Goal: Information Seeking & Learning: Learn about a topic

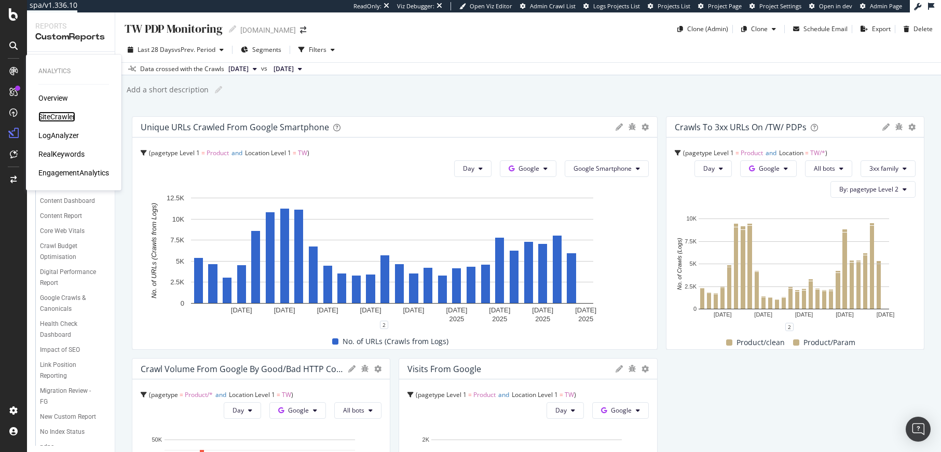
click at [48, 115] on div "SiteCrawler" at bounding box center [56, 117] width 37 height 10
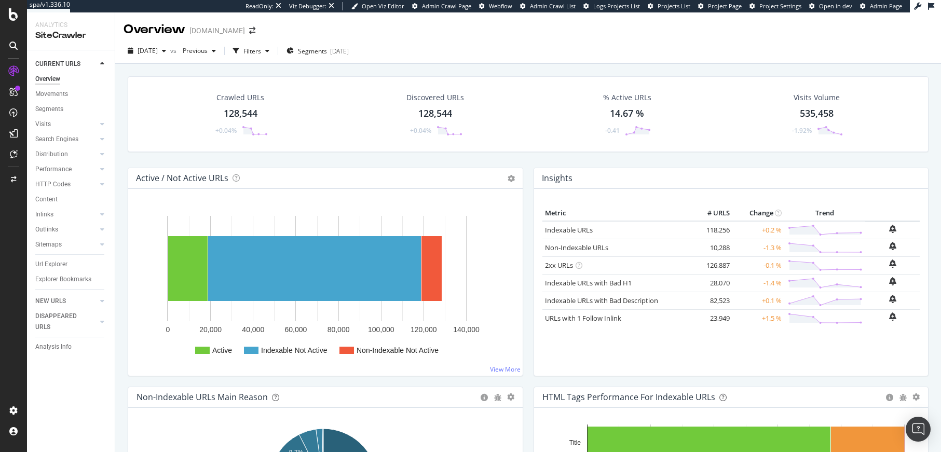
click at [453, 168] on div "Active / Not Active URLs Chart (by Value) Chart (by Percentage) Table Expand Ex…" at bounding box center [325, 178] width 394 height 21
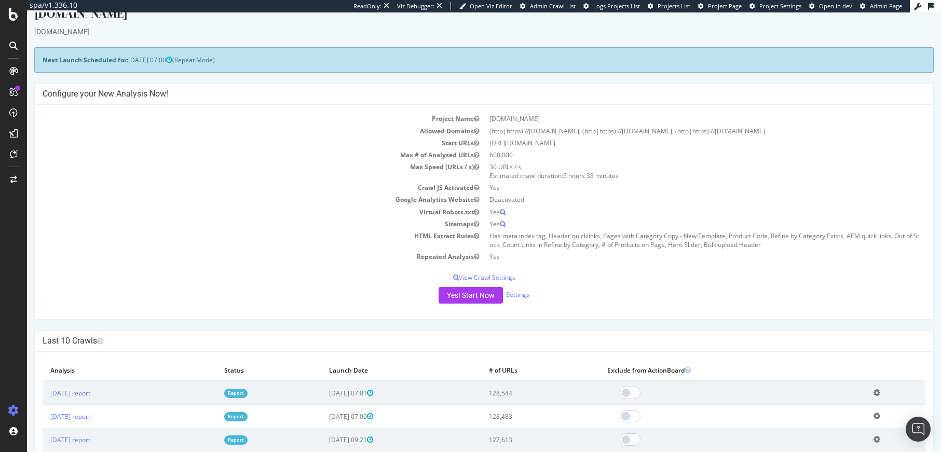
scroll to position [19, 0]
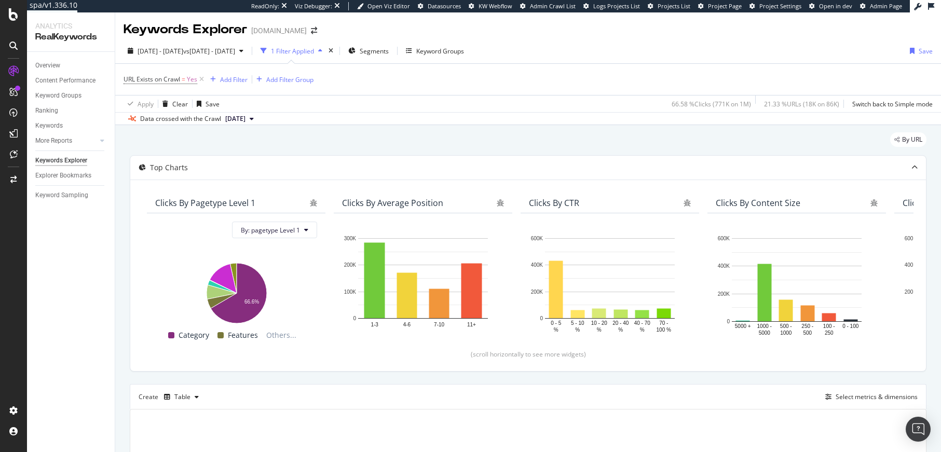
click at [205, 62] on div "2024 Sep. 28th - Oct. 26th vs 2024 Sep. 26th - Oct. 25th 1 Filter Applied Segme…" at bounding box center [527, 53] width 825 height 21
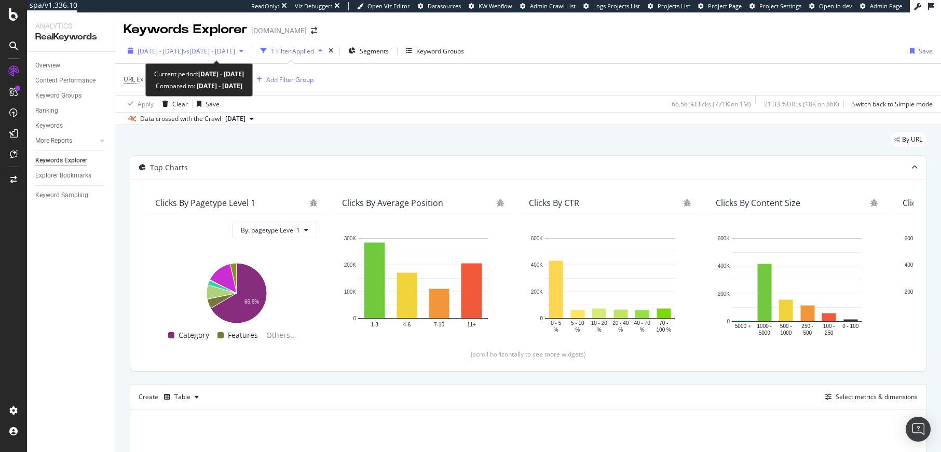
click at [183, 52] on span "2024 Sep. 28th - Oct. 26th" at bounding box center [160, 51] width 46 height 9
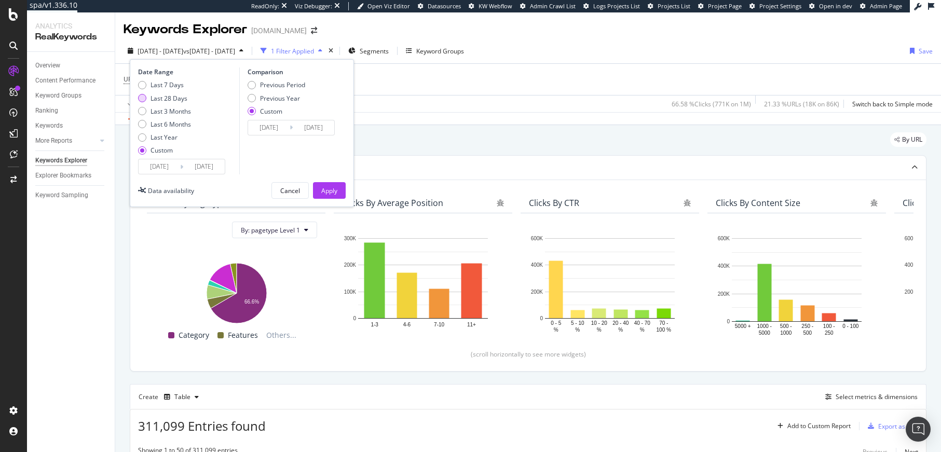
click at [174, 96] on div "Last 28 Days" at bounding box center [168, 98] width 37 height 9
type input "2025/07/23"
type input "2025/08/19"
click at [328, 190] on div "Apply" at bounding box center [329, 190] width 16 height 9
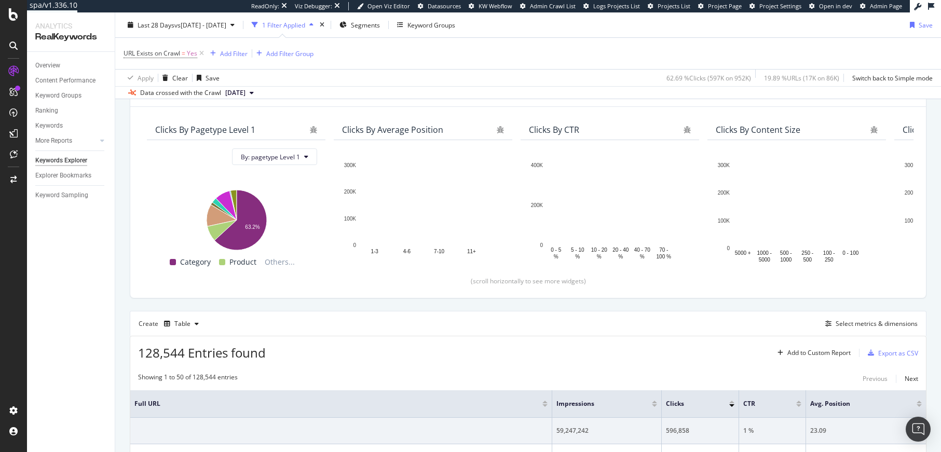
scroll to position [79, 0]
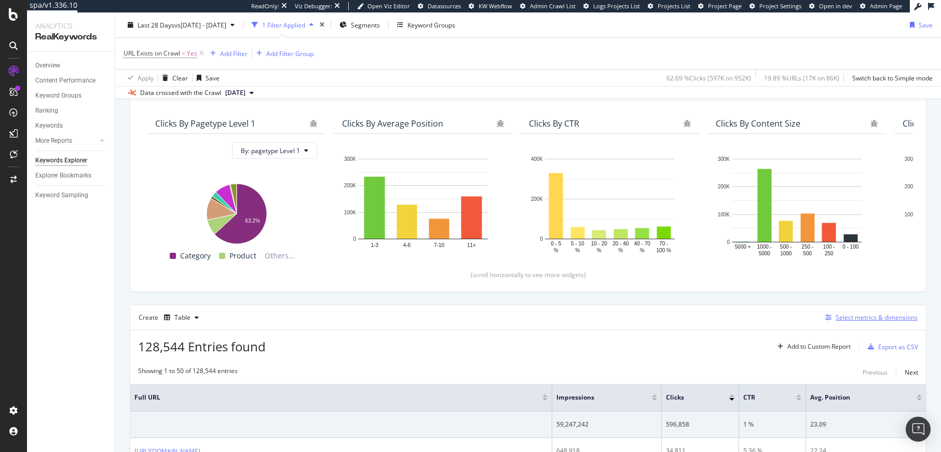
click at [883, 322] on div "Select metrics & dimensions" at bounding box center [869, 317] width 96 height 11
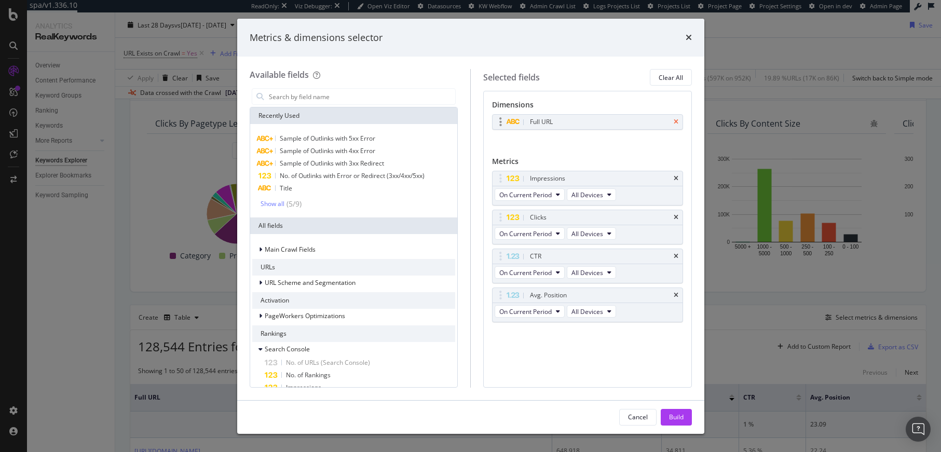
click at [676, 121] on icon "times" at bounding box center [675, 122] width 5 height 6
drag, startPoint x: 497, startPoint y: 212, endPoint x: 496, endPoint y: 172, distance: 40.0
click at [496, 172] on body "spa/v1.336.10 ReadOnly: Viz Debugger: Open Viz Editor Datasources KW Webflow Ad…" at bounding box center [470, 226] width 941 height 452
click at [673, 251] on icon "times" at bounding box center [675, 253] width 5 height 6
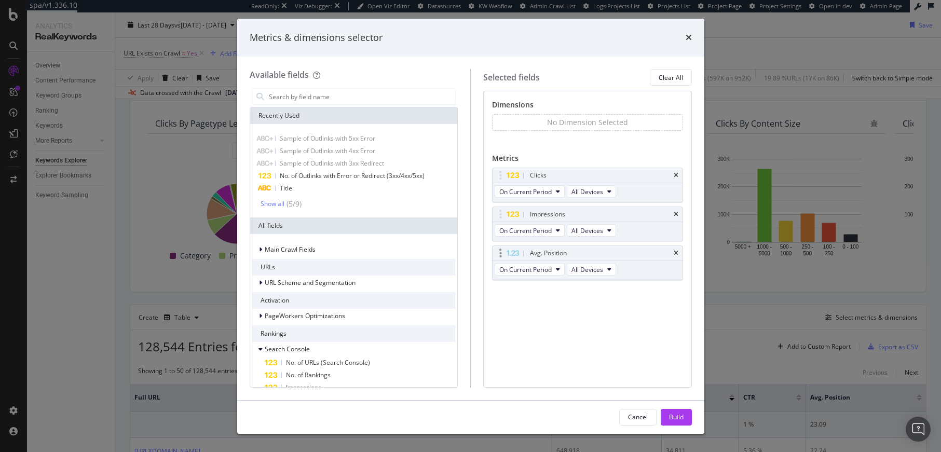
click at [672, 252] on div "Avg. Position" at bounding box center [587, 253] width 190 height 15
click at [677, 249] on div "Avg. Position" at bounding box center [587, 253] width 190 height 15
click at [677, 253] on icon "times" at bounding box center [675, 253] width 5 height 6
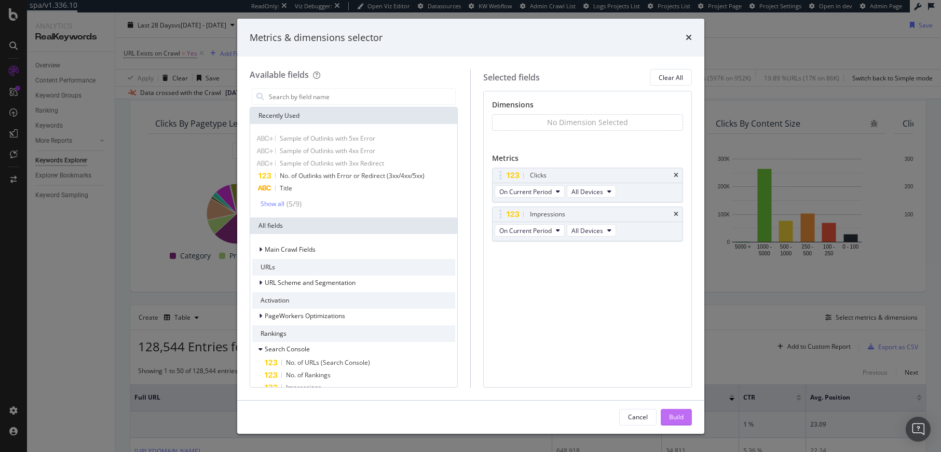
click at [669, 415] on div "Build" at bounding box center [676, 416] width 15 height 9
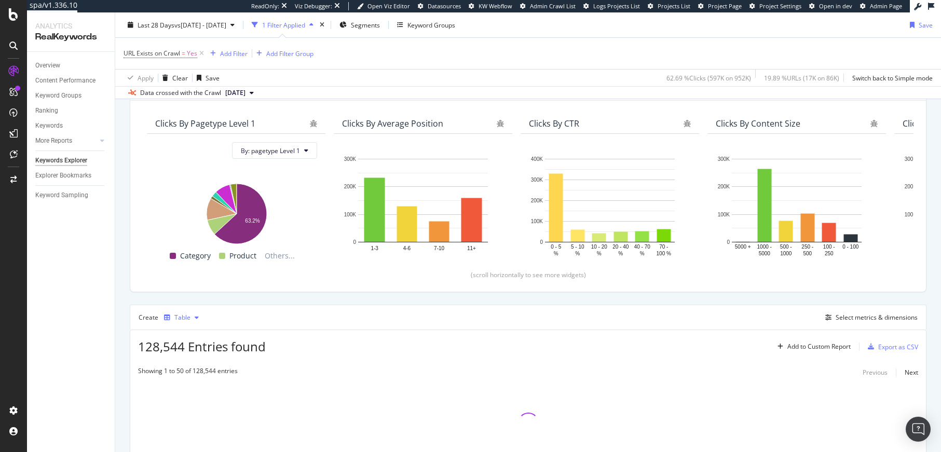
click at [178, 317] on div "Table" at bounding box center [182, 317] width 16 height 6
click at [197, 349] on div "Trend" at bounding box center [193, 352] width 17 height 9
click at [229, 50] on div "Add Filter" at bounding box center [233, 53] width 27 height 9
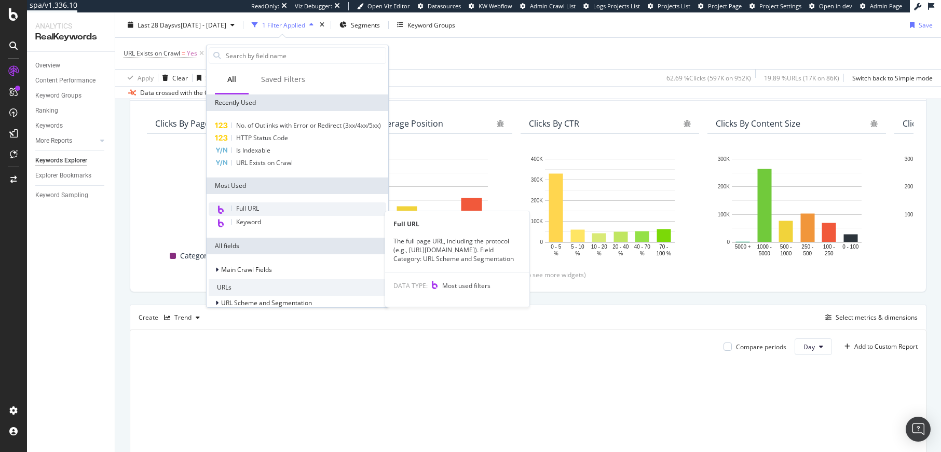
click at [261, 216] on div "Full URL" at bounding box center [297, 208] width 177 height 13
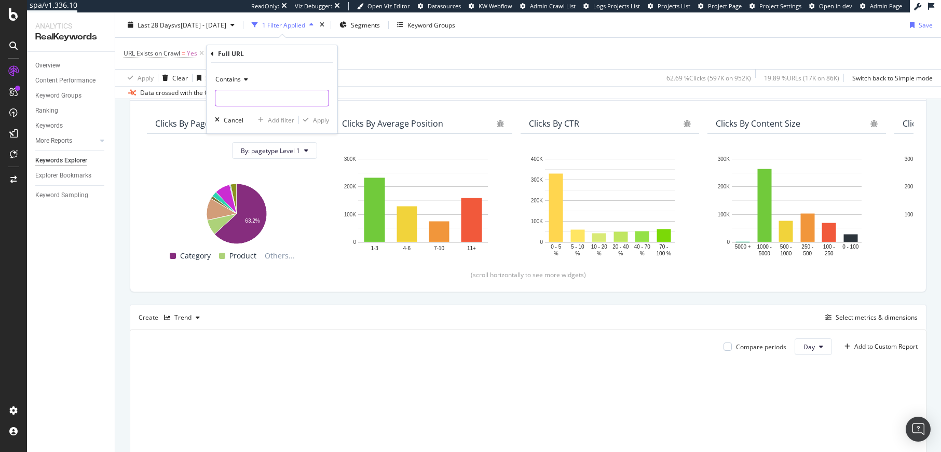
click at [236, 94] on input "text" at bounding box center [271, 98] width 113 height 17
type input "/TW/"
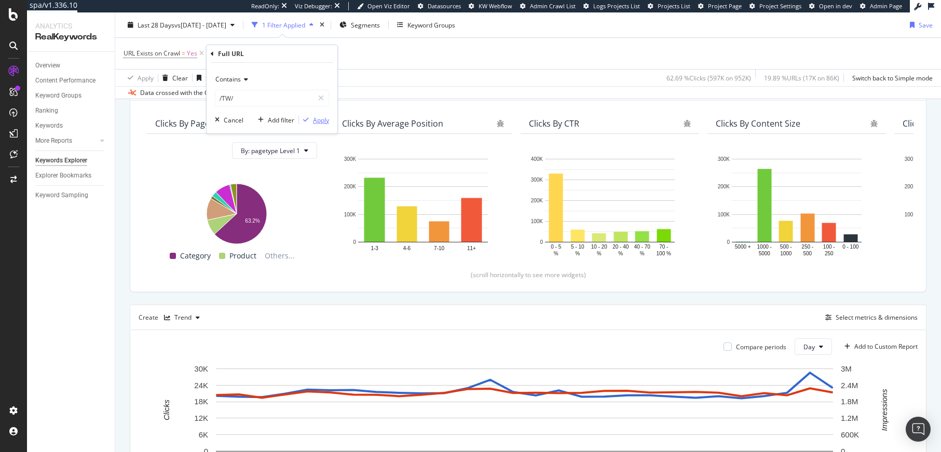
click at [323, 120] on div "Apply" at bounding box center [321, 120] width 16 height 9
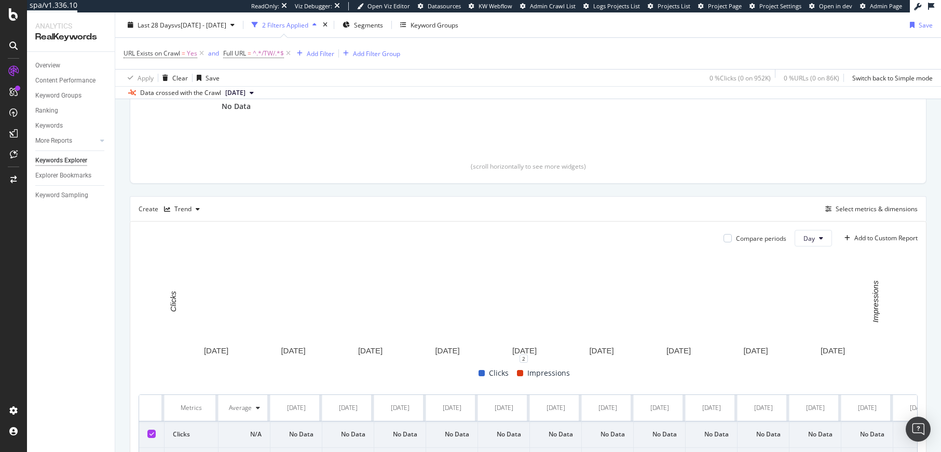
scroll to position [121, 0]
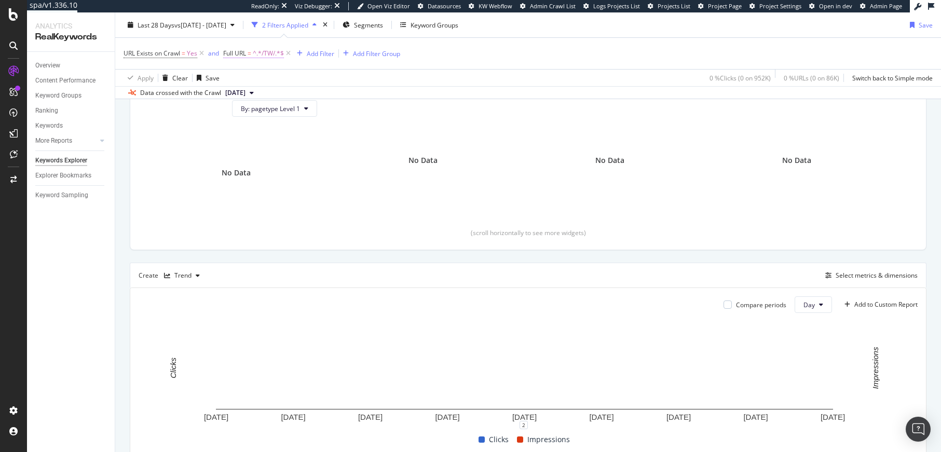
click at [250, 52] on span "=" at bounding box center [249, 53] width 4 height 9
click at [174, 57] on span "URL Exists on Crawl" at bounding box center [151, 53] width 57 height 9
click at [136, 74] on span "Yes" at bounding box center [138, 77] width 10 height 9
click at [143, 110] on span "No" at bounding box center [141, 112] width 8 height 9
click at [351, 93] on div "Data crossed with the Crawl 2025 Aug. 18th" at bounding box center [527, 92] width 825 height 12
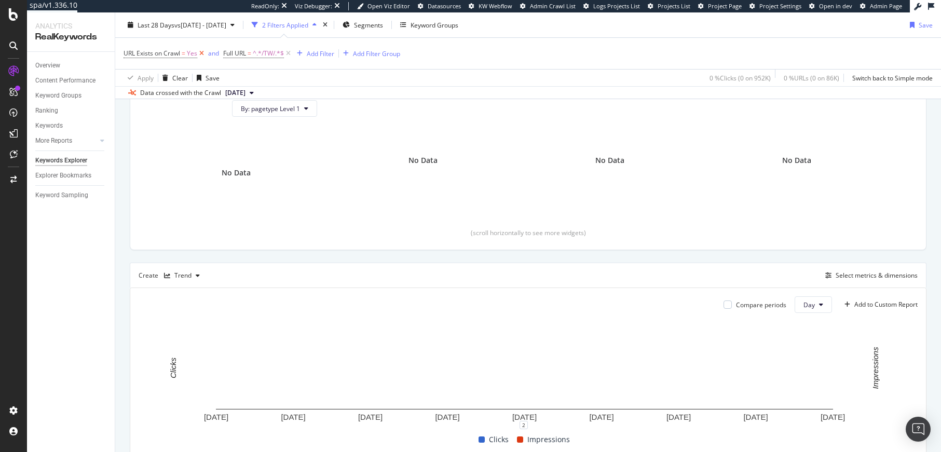
click at [202, 54] on icon at bounding box center [201, 53] width 9 height 10
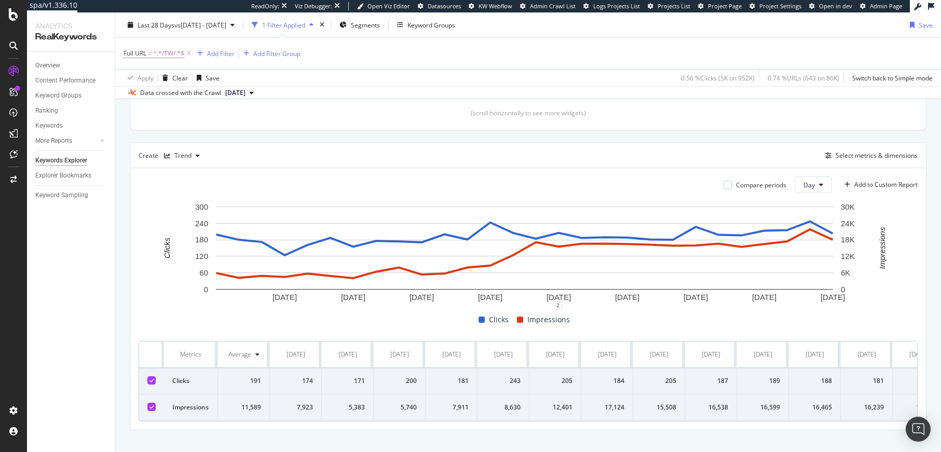
scroll to position [0, 463]
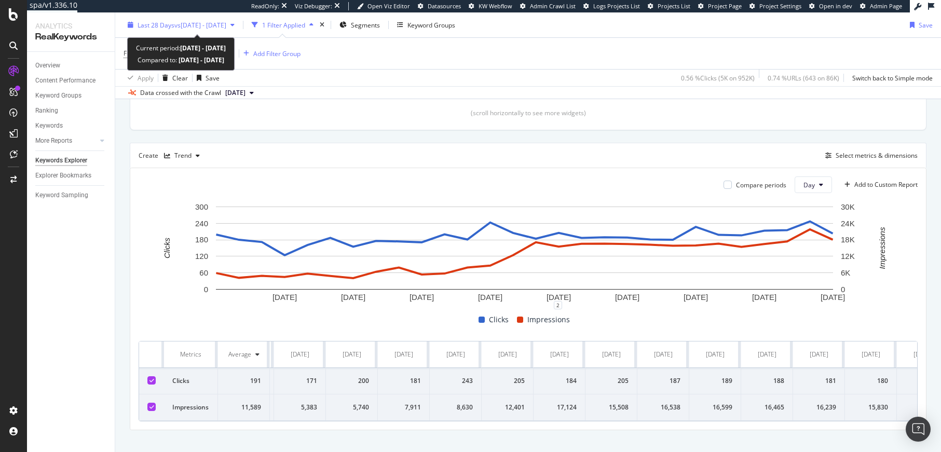
click at [183, 24] on span "vs 2024 Sep. 26th - Oct. 25th" at bounding box center [200, 24] width 52 height 9
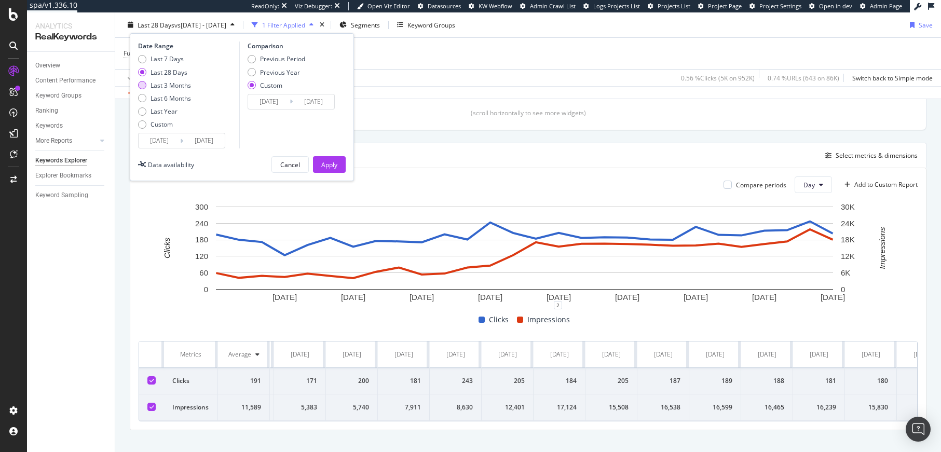
click at [167, 85] on div "Last 3 Months" at bounding box center [170, 84] width 40 height 9
type input "2025/05/20"
click at [321, 161] on div "Apply" at bounding box center [329, 164] width 16 height 9
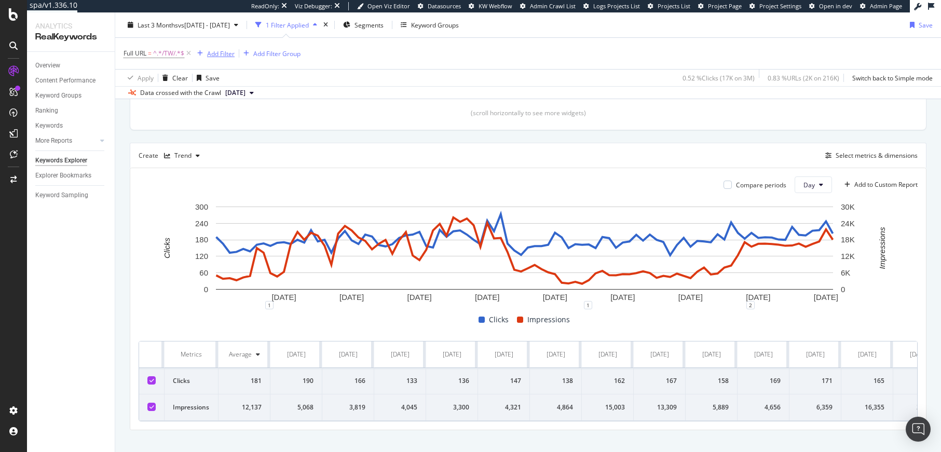
click at [223, 56] on div "Add Filter" at bounding box center [220, 53] width 27 height 9
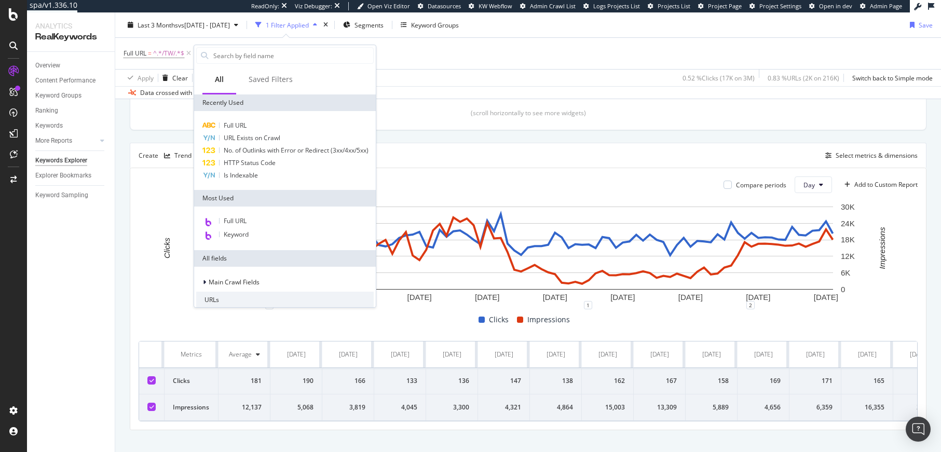
click at [446, 82] on div "Apply Clear Save 0.52 % Clicks ( 17K on 3M ) 0.83 % URLs ( 2K on 216K ) Switch …" at bounding box center [527, 77] width 825 height 17
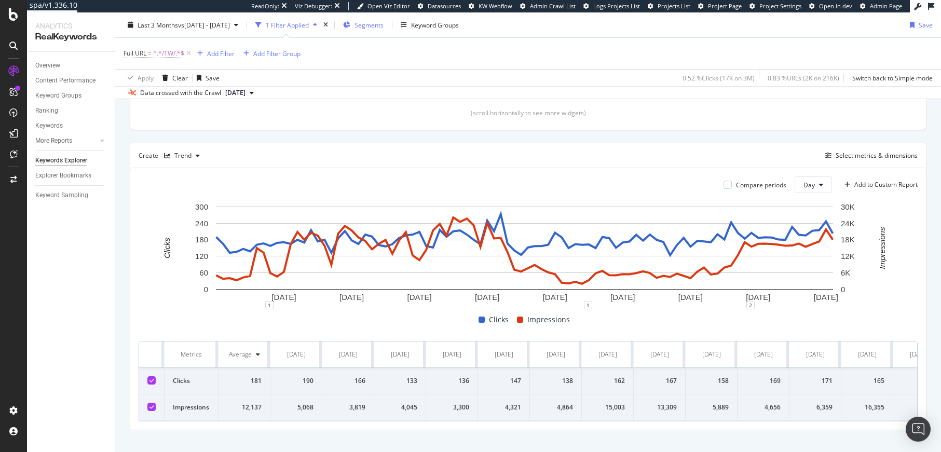
click at [383, 23] on span "Segments" at bounding box center [368, 24] width 29 height 9
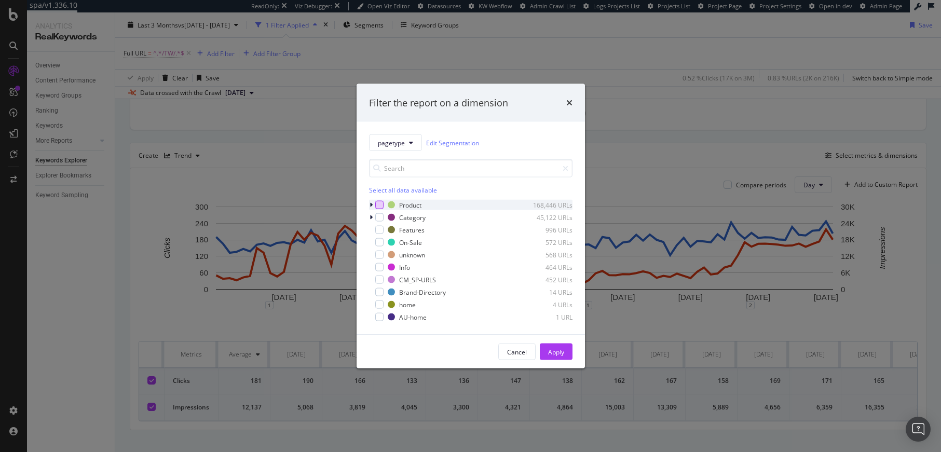
click at [377, 203] on div "modal" at bounding box center [379, 205] width 8 height 8
click at [371, 204] on icon "modal" at bounding box center [370, 205] width 3 height 6
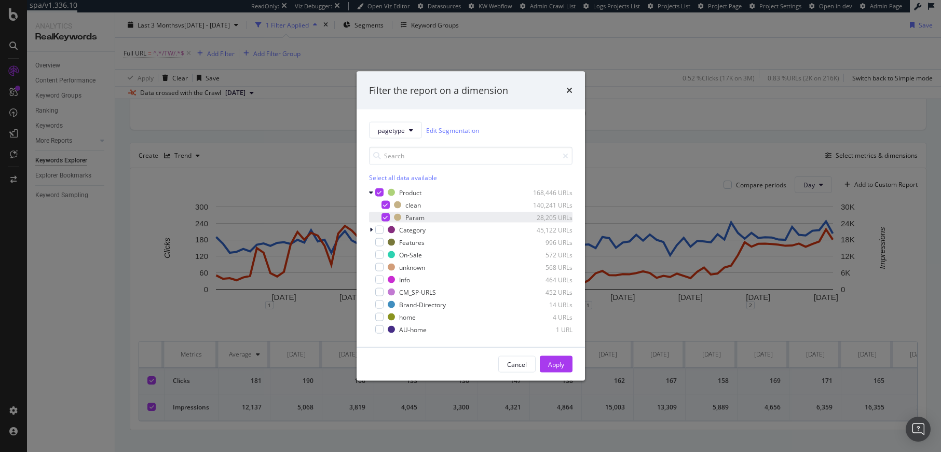
click at [383, 215] on icon "modal" at bounding box center [385, 217] width 5 height 5
click at [565, 365] on button "Apply" at bounding box center [556, 364] width 33 height 17
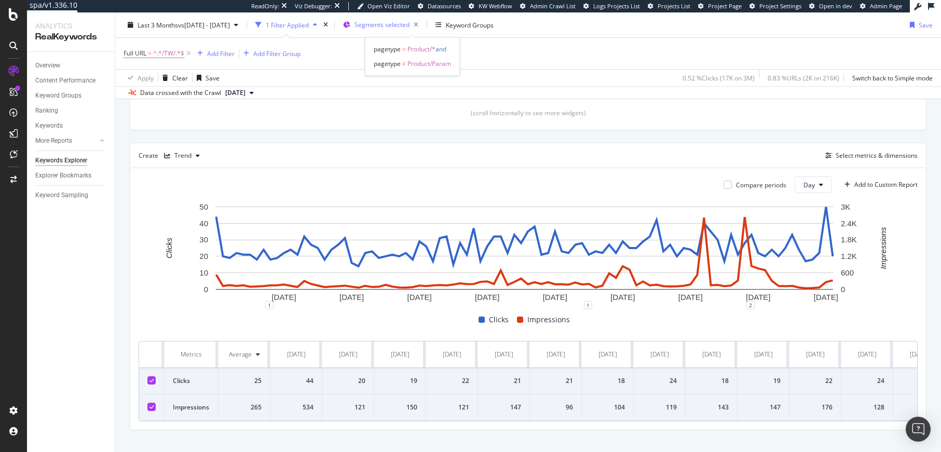
click at [408, 25] on span "Segments selected" at bounding box center [381, 24] width 55 height 9
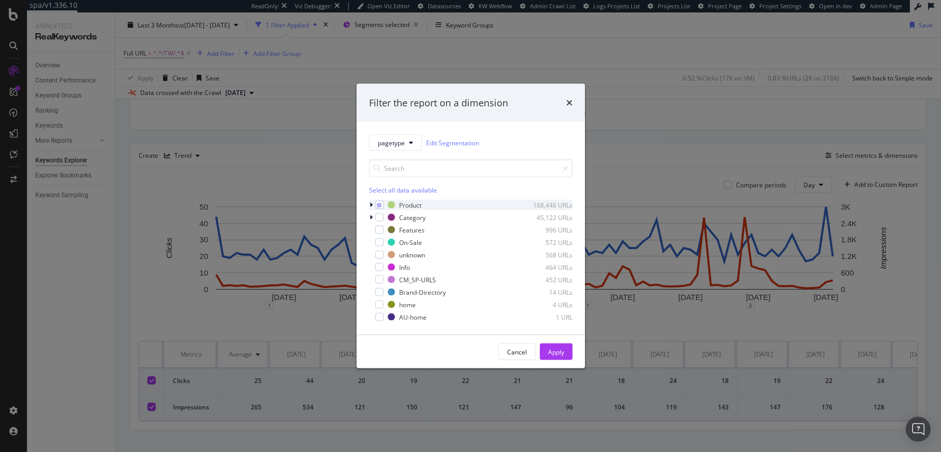
click at [370, 203] on icon "modal" at bounding box center [370, 205] width 3 height 6
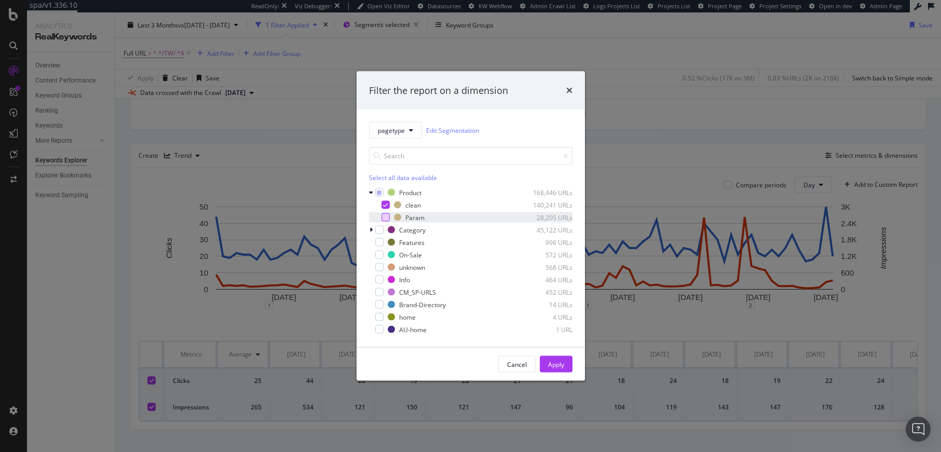
click at [385, 216] on div "modal" at bounding box center [385, 217] width 8 height 8
click at [384, 203] on icon "modal" at bounding box center [385, 204] width 5 height 5
click at [553, 362] on div "Apply" at bounding box center [556, 364] width 16 height 9
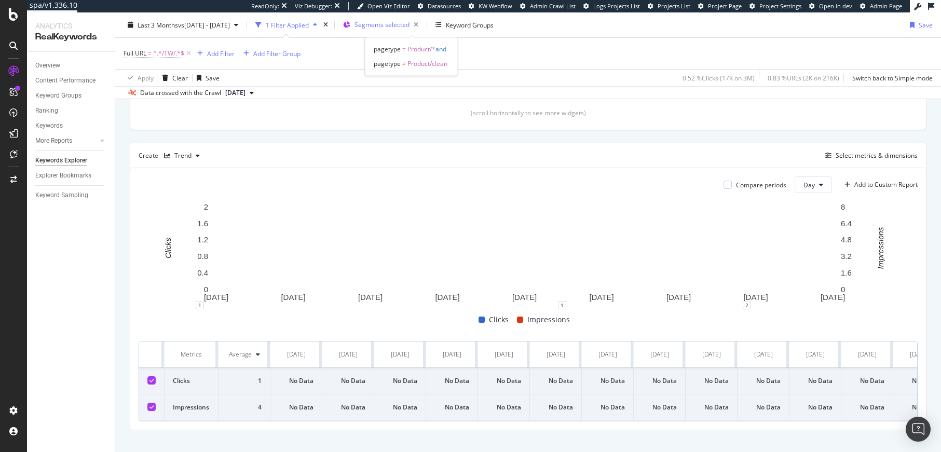
click at [409, 27] on span "Segments selected" at bounding box center [381, 24] width 55 height 9
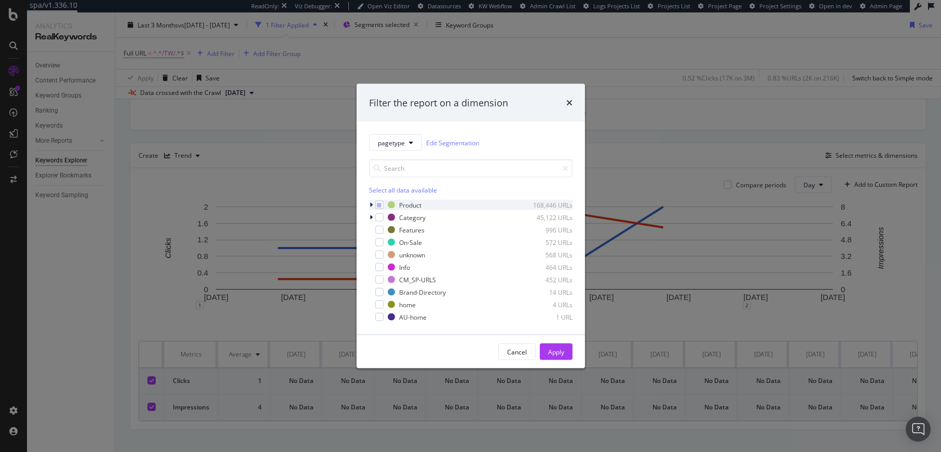
click at [369, 204] on icon "modal" at bounding box center [370, 205] width 3 height 6
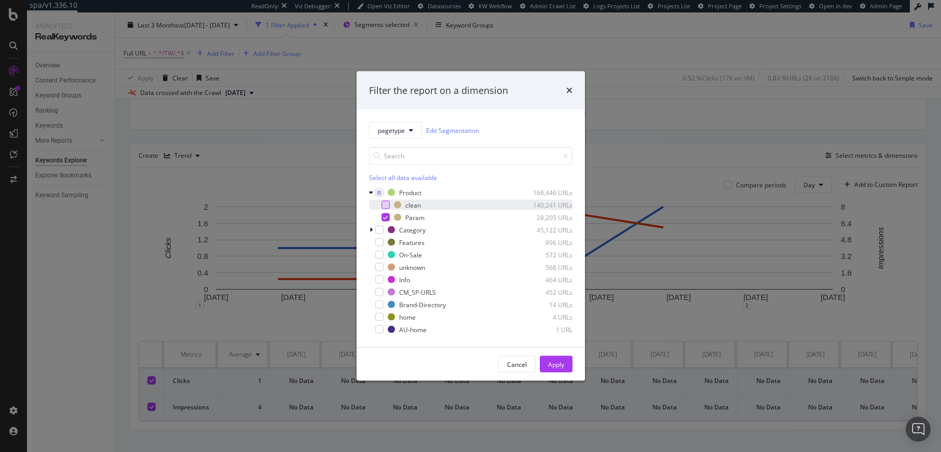
click at [384, 203] on div "modal" at bounding box center [385, 205] width 8 height 8
click at [377, 197] on div "Product 168,446 URLs" at bounding box center [470, 192] width 203 height 10
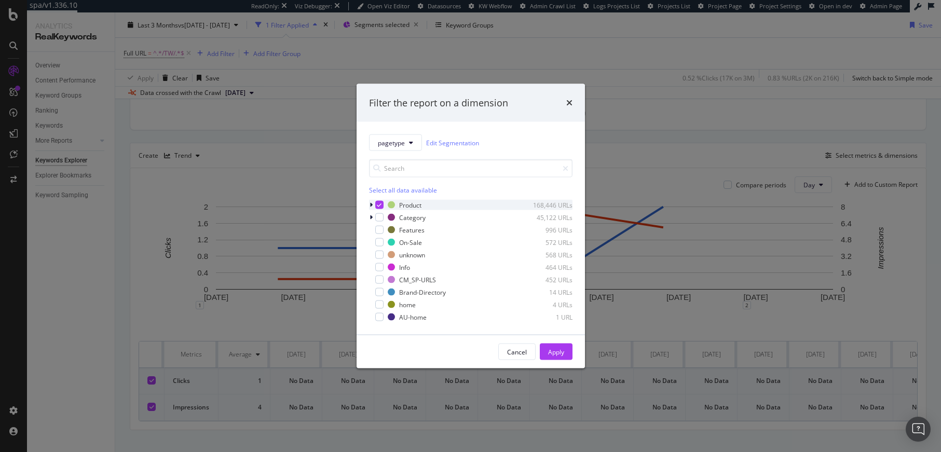
click at [369, 203] on icon "modal" at bounding box center [370, 205] width 3 height 6
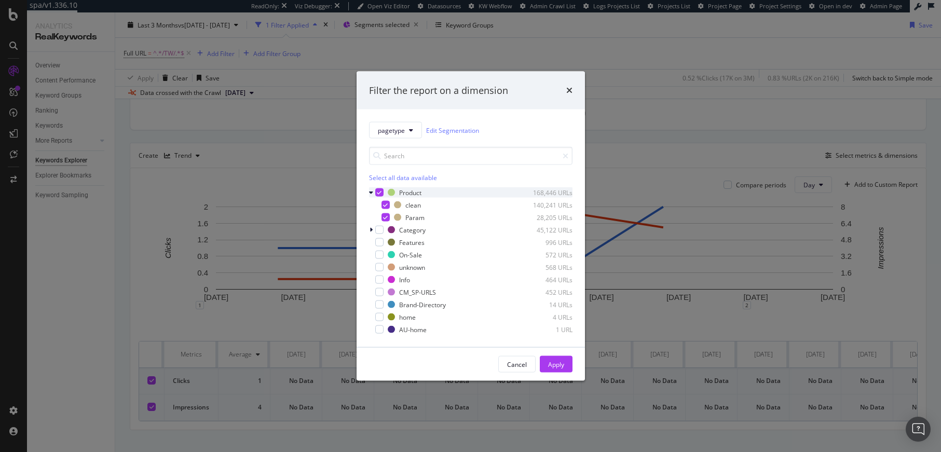
click at [381, 190] on div "modal" at bounding box center [379, 192] width 8 height 8
click at [379, 229] on div "modal" at bounding box center [379, 230] width 8 height 8
click at [369, 230] on div "modal" at bounding box center [372, 230] width 6 height 10
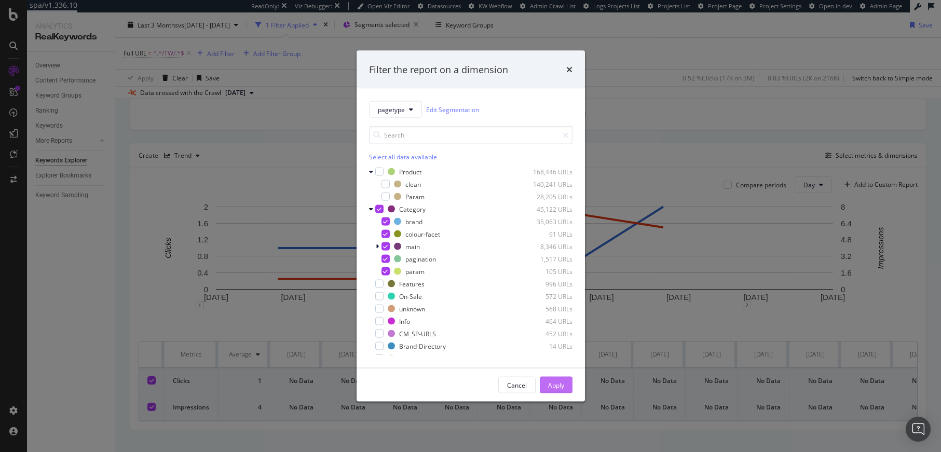
click at [555, 384] on div "Apply" at bounding box center [556, 384] width 16 height 9
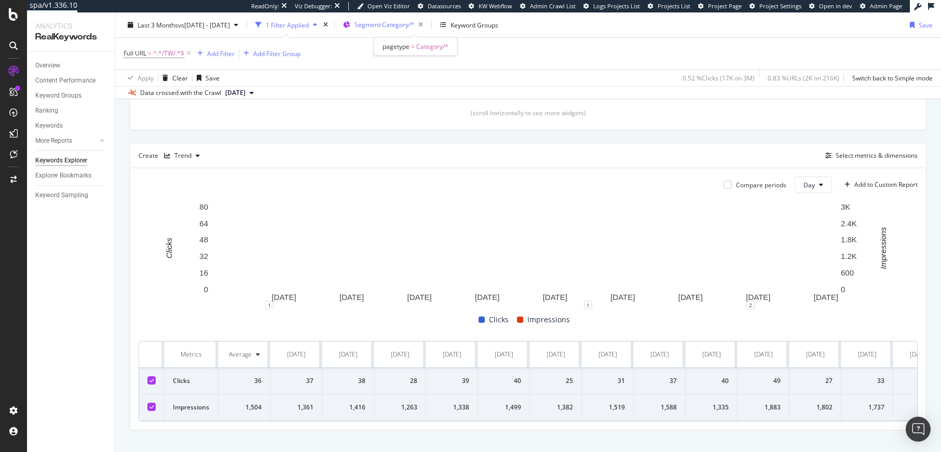
click at [414, 24] on span "Segment: Category/*" at bounding box center [384, 24] width 60 height 9
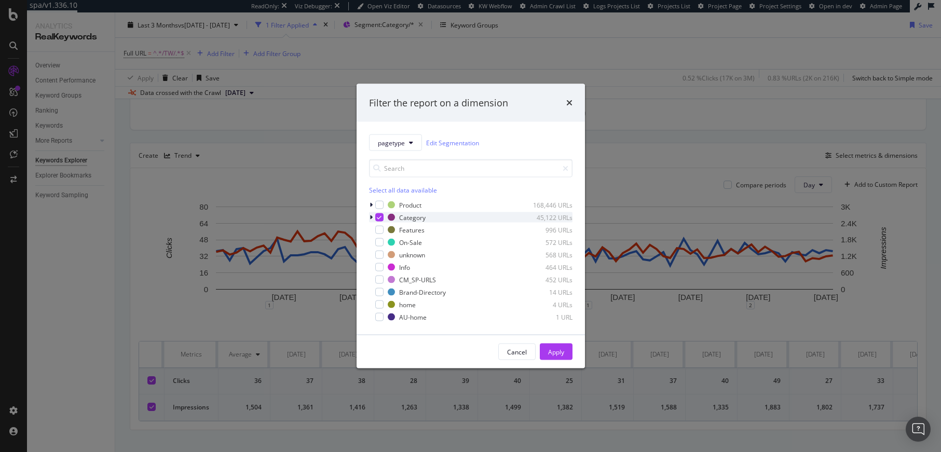
click at [377, 217] on icon "modal" at bounding box center [379, 217] width 5 height 5
click at [377, 305] on div "modal" at bounding box center [379, 304] width 8 height 8
click at [551, 350] on div "Apply" at bounding box center [556, 351] width 16 height 9
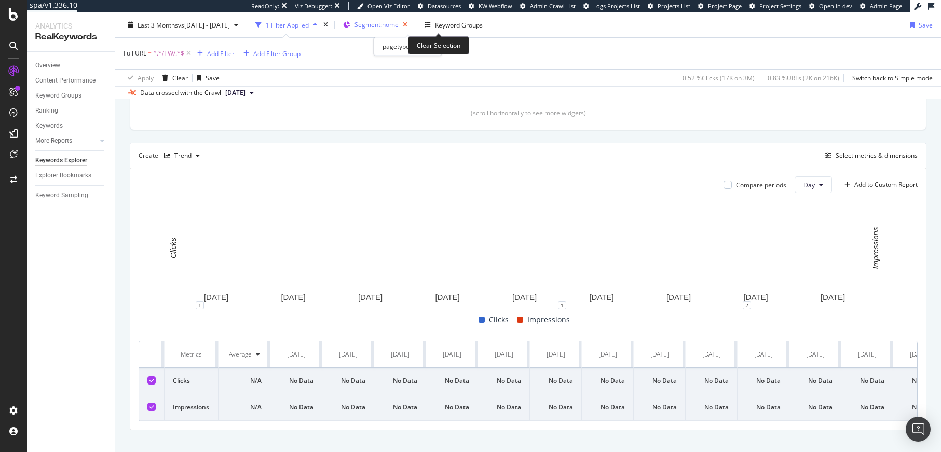
click at [411, 26] on icon "button" at bounding box center [404, 25] width 13 height 15
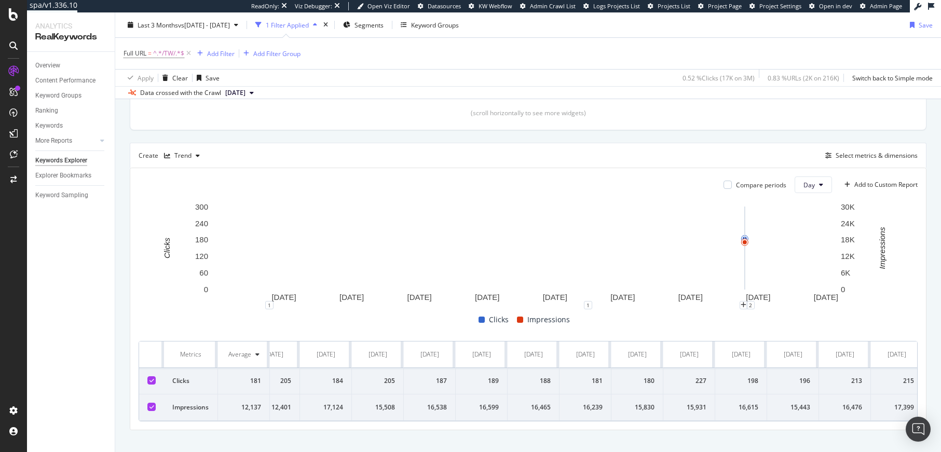
scroll to position [0, 4030]
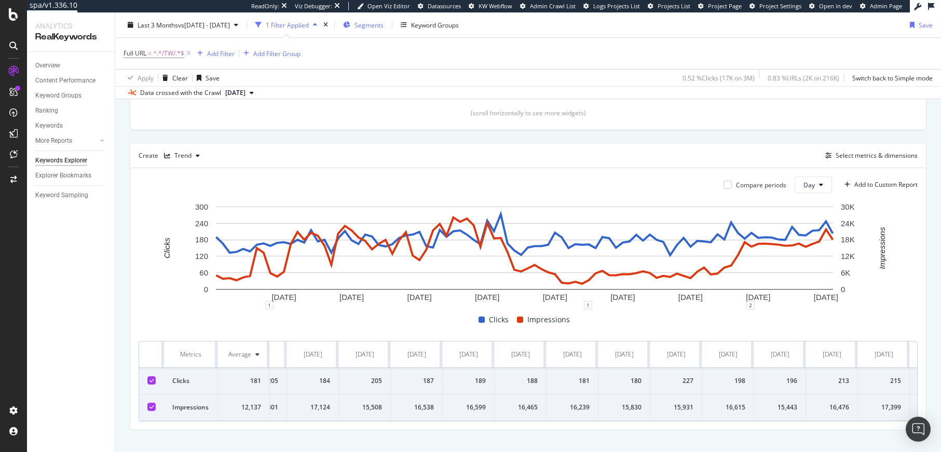
click at [383, 26] on span "Segments" at bounding box center [368, 24] width 29 height 9
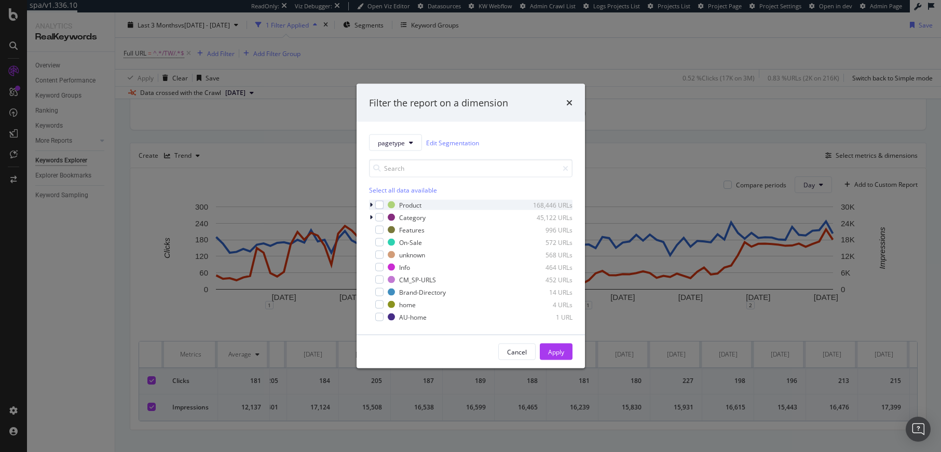
click at [369, 204] on icon "modal" at bounding box center [370, 205] width 3 height 6
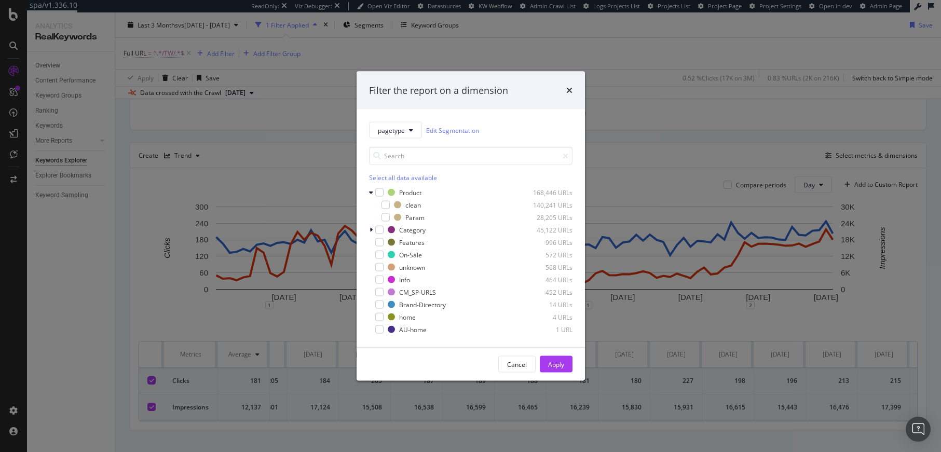
click at [751, 326] on div "Filter the report on a dimension pagetype Edit Segmentation Select all data ava…" at bounding box center [470, 226] width 941 height 452
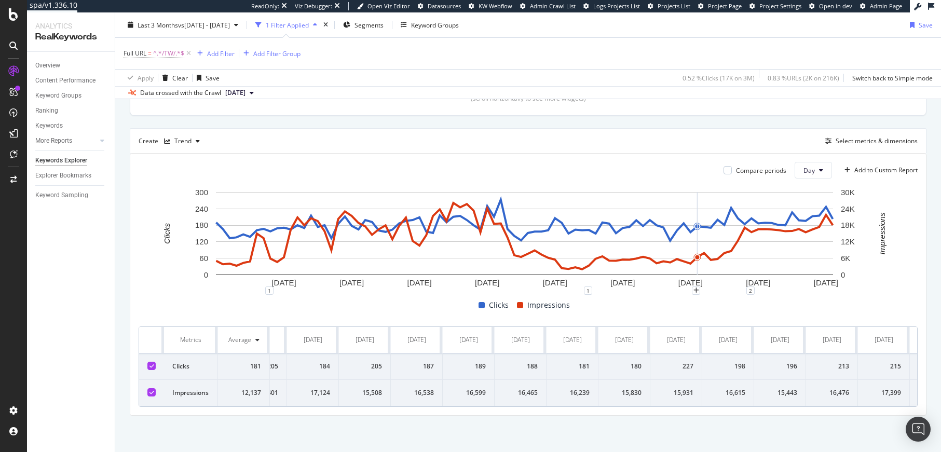
scroll to position [261, 0]
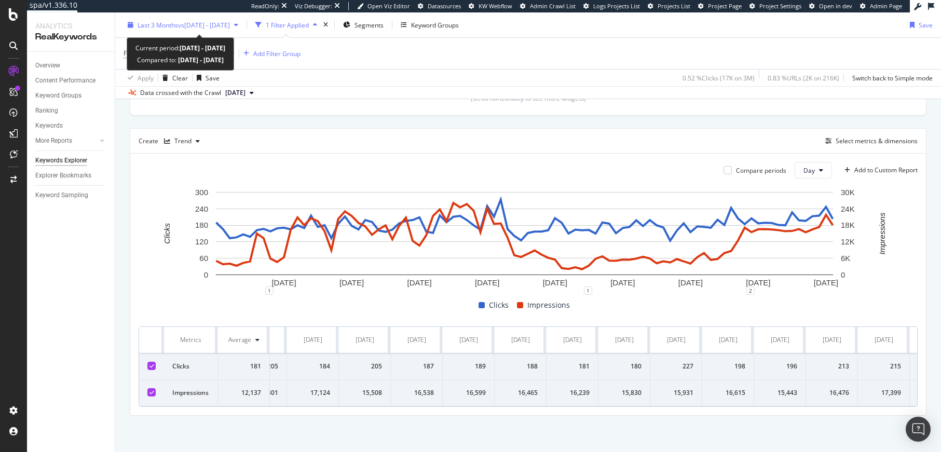
click at [206, 21] on span "vs 2024 Sep. 26th - Oct. 25th" at bounding box center [204, 24] width 52 height 9
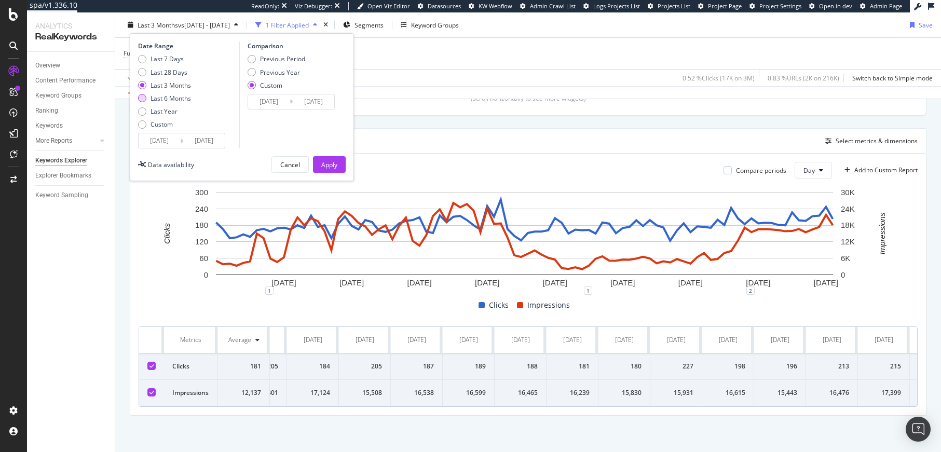
click at [174, 100] on div "Last 6 Months" at bounding box center [170, 98] width 40 height 9
type input "2025/02/20"
click at [329, 163] on div "Apply" at bounding box center [329, 164] width 16 height 9
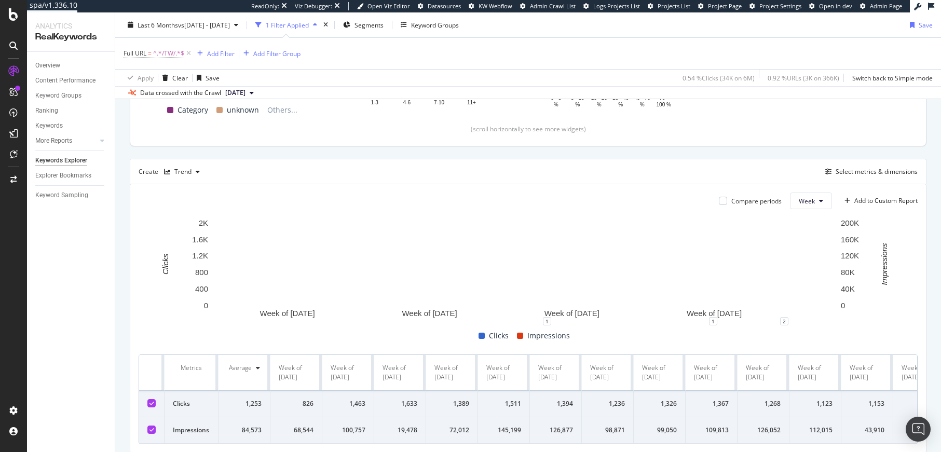
scroll to position [270, 0]
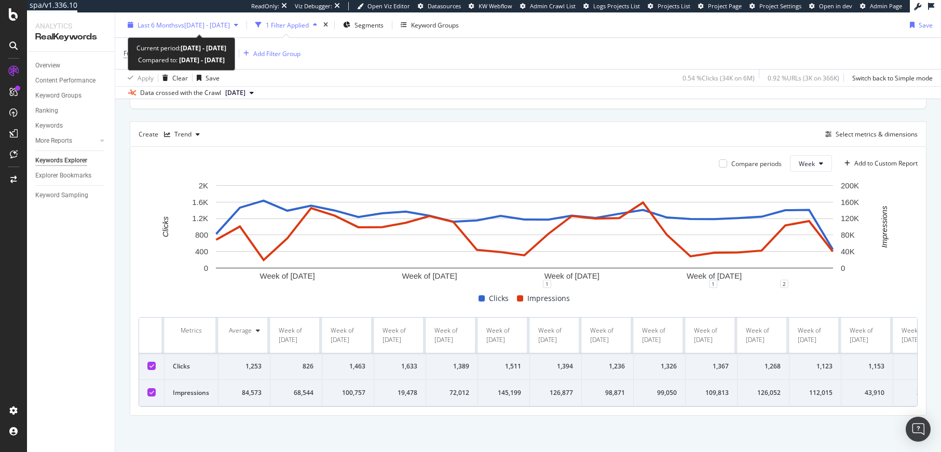
click at [230, 25] on span "vs 2024 Sep. 26th - Oct. 25th" at bounding box center [204, 24] width 52 height 9
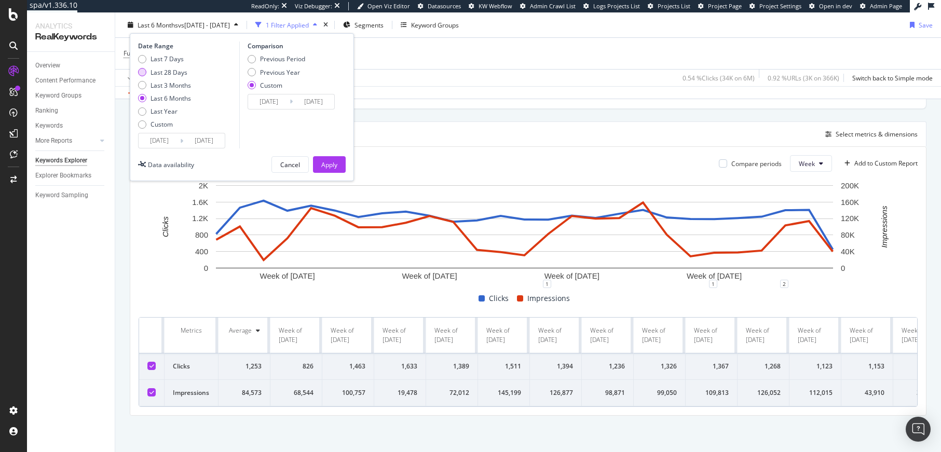
click at [178, 74] on div "Last 28 Days" at bounding box center [168, 71] width 37 height 9
type input "2025/07/23"
click at [326, 160] on div "Apply" at bounding box center [329, 164] width 16 height 9
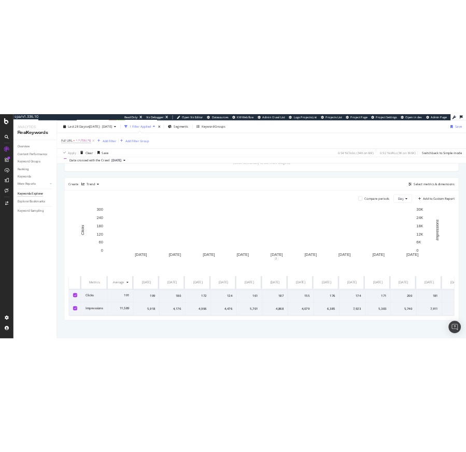
scroll to position [256, 0]
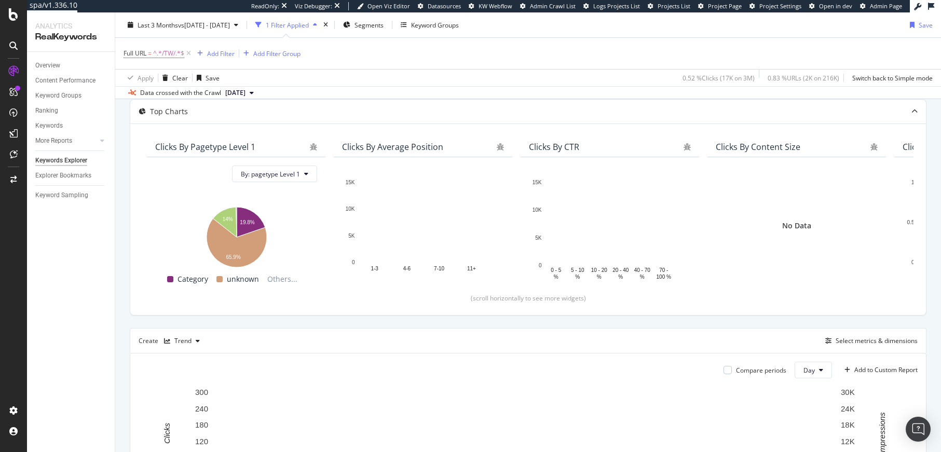
scroll to position [261, 0]
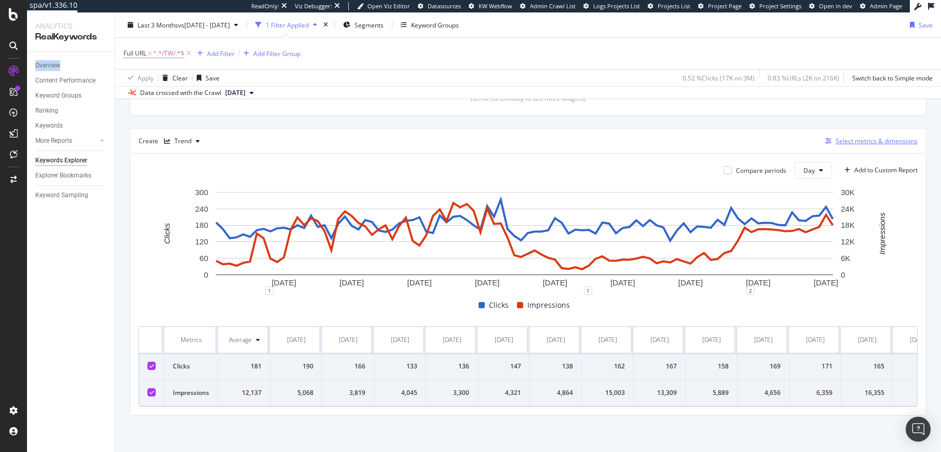
click at [881, 136] on div "Select metrics & dimensions" at bounding box center [876, 140] width 82 height 9
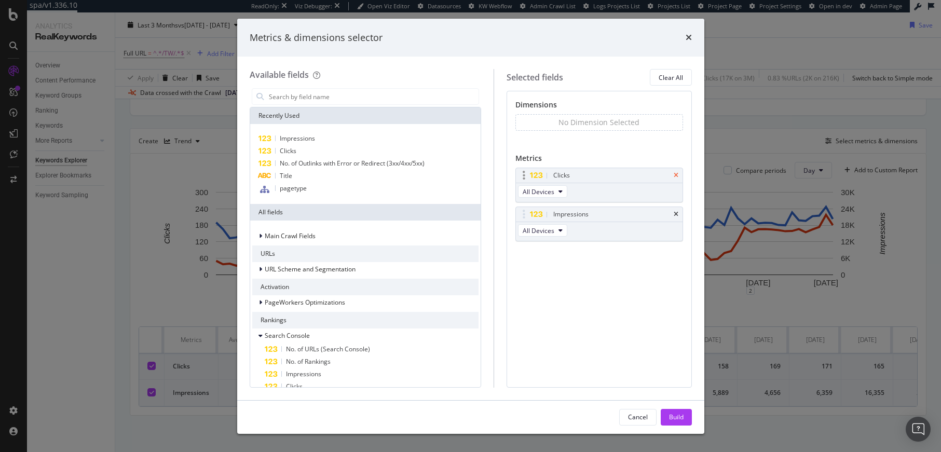
click at [675, 173] on icon "times" at bounding box center [675, 175] width 5 height 6
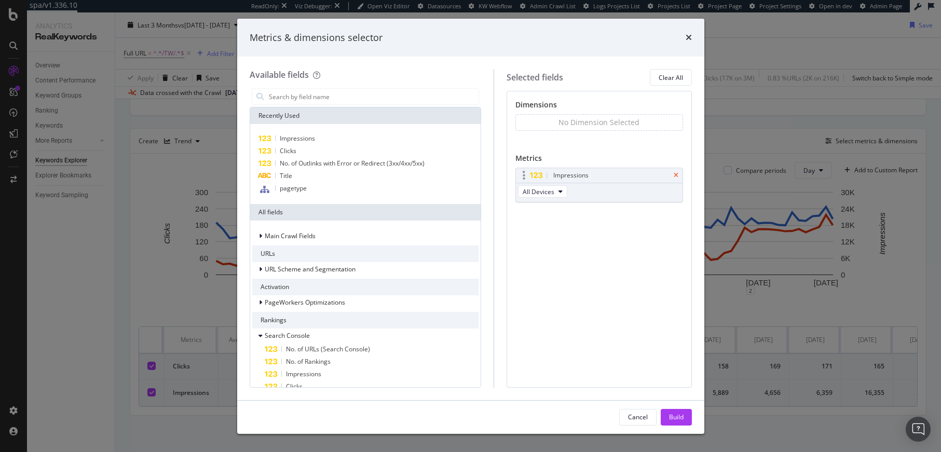
click at [675, 174] on icon "times" at bounding box center [675, 175] width 5 height 6
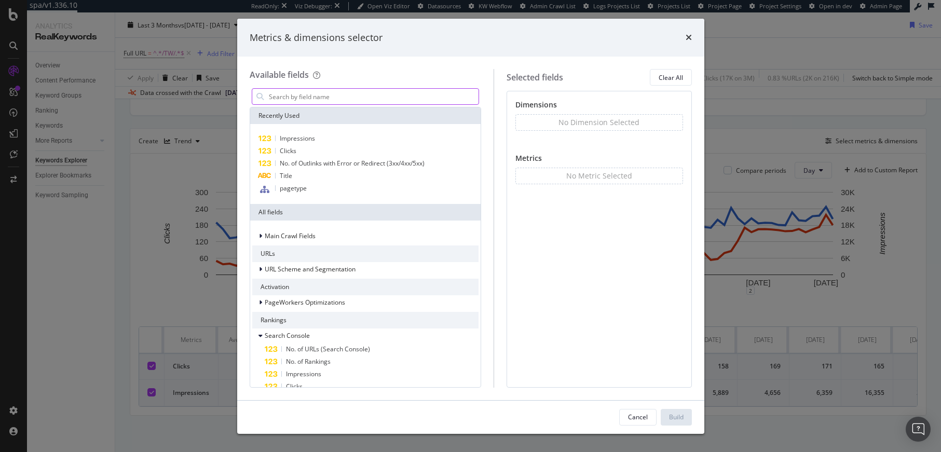
click at [326, 97] on input "modal" at bounding box center [373, 97] width 211 height 16
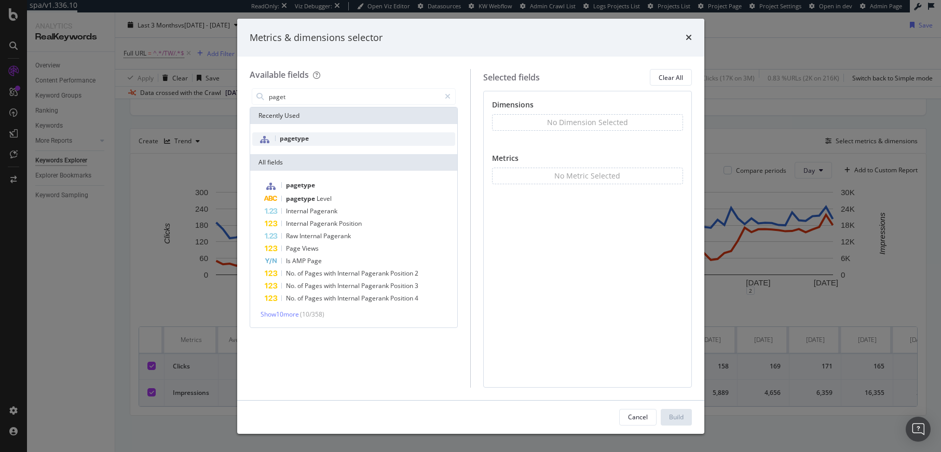
click at [314, 136] on div "pagetype" at bounding box center [353, 138] width 203 height 13
click at [339, 107] on div "Recently Used" at bounding box center [354, 115] width 208 height 17
click at [335, 95] on input "paget" at bounding box center [354, 97] width 173 height 16
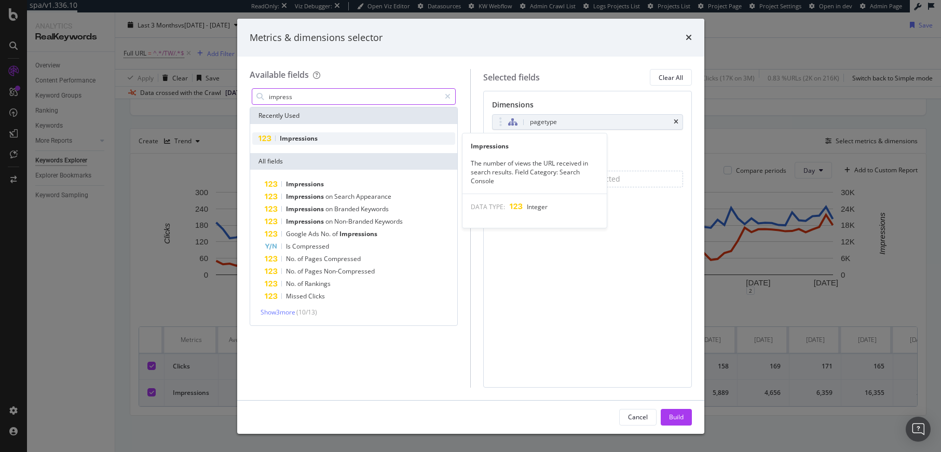
type input "impress"
click at [336, 141] on div "Impressions" at bounding box center [353, 138] width 203 height 12
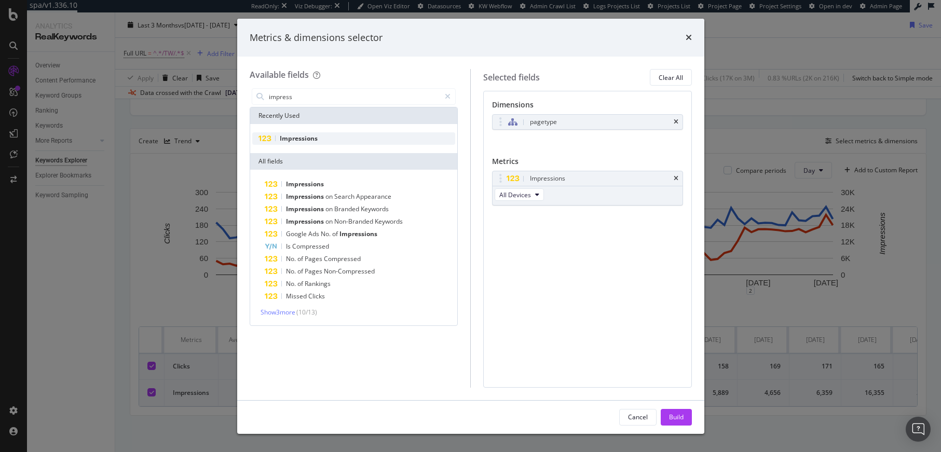
click at [336, 141] on div "Impressions" at bounding box center [353, 138] width 203 height 12
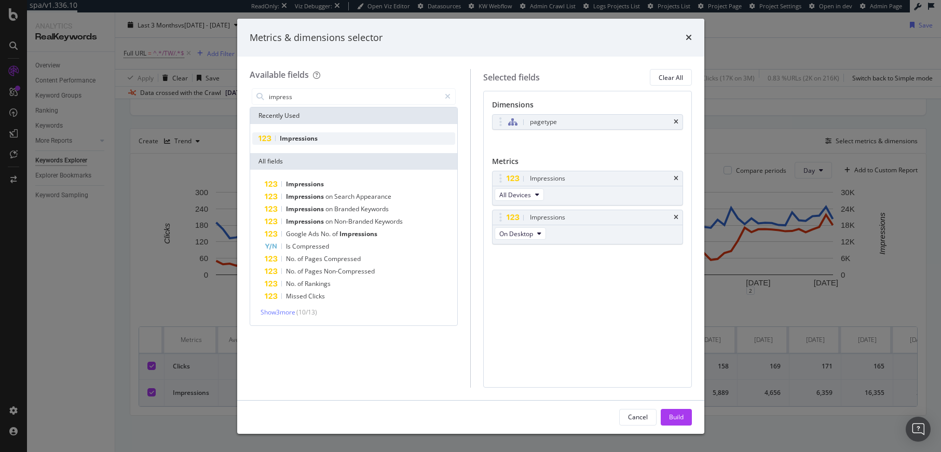
click at [336, 141] on div "Impressions" at bounding box center [353, 138] width 203 height 12
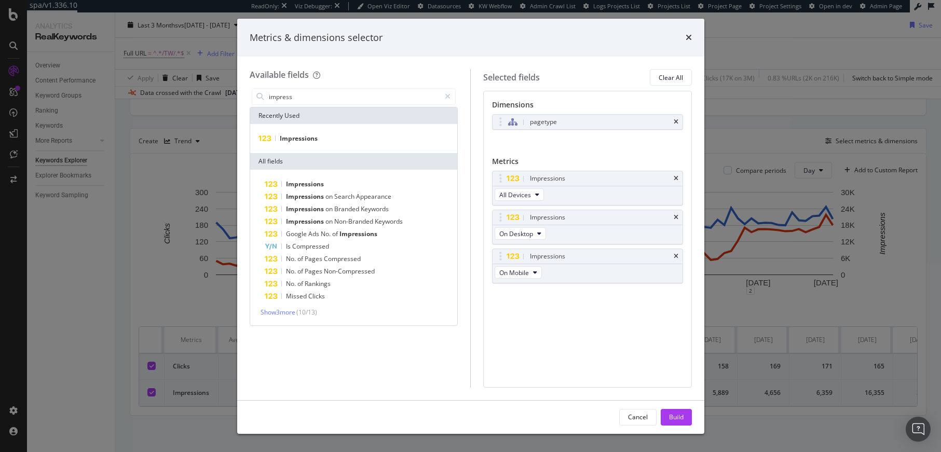
click at [196, 159] on div "Metrics & dimensions selector Available fields impress Recently Used Impression…" at bounding box center [470, 226] width 941 height 452
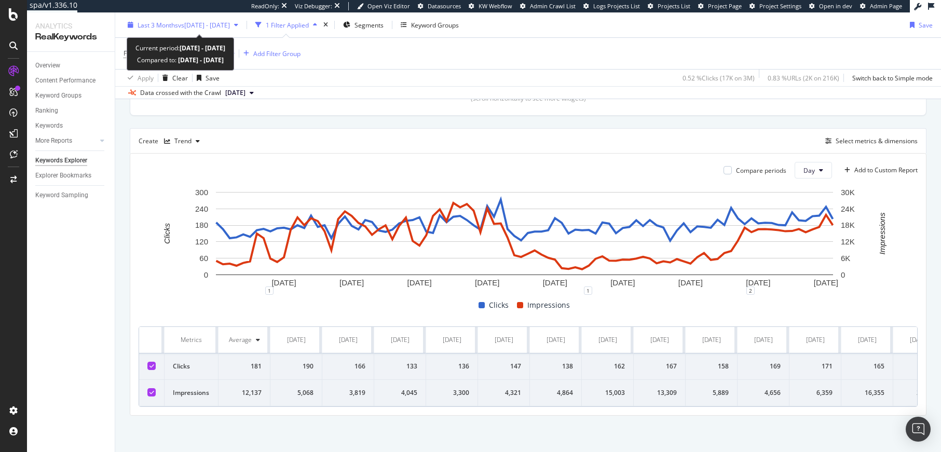
click at [230, 20] on span "vs 2024 Sep. 26th - Oct. 25th" at bounding box center [204, 24] width 52 height 9
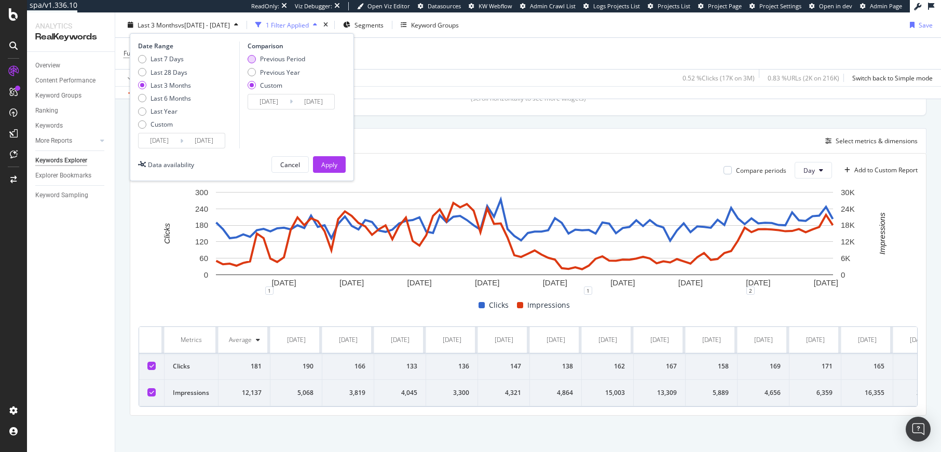
click at [288, 56] on div "Previous Period" at bounding box center [282, 58] width 45 height 9
type input "2025/02/17"
type input "2025/05/19"
click at [168, 140] on input "2025/05/20" at bounding box center [160, 140] width 42 height 15
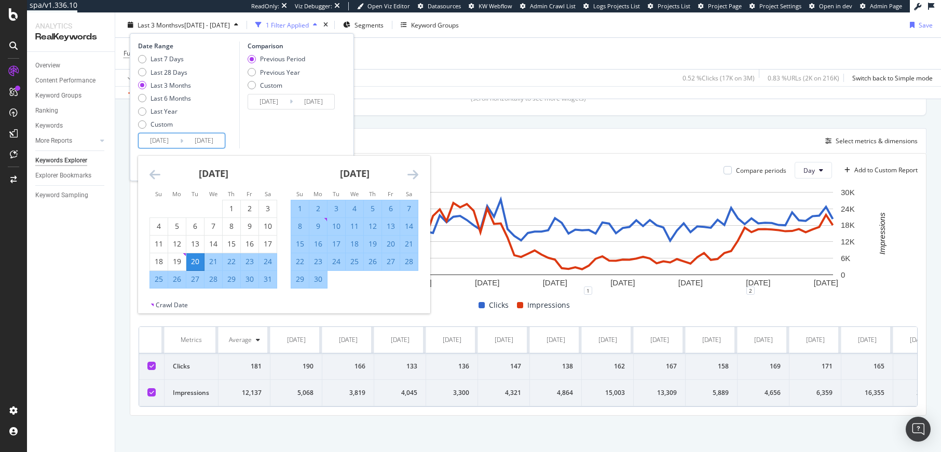
click at [412, 172] on icon "Move forward to switch to the next month." at bounding box center [412, 174] width 11 height 12
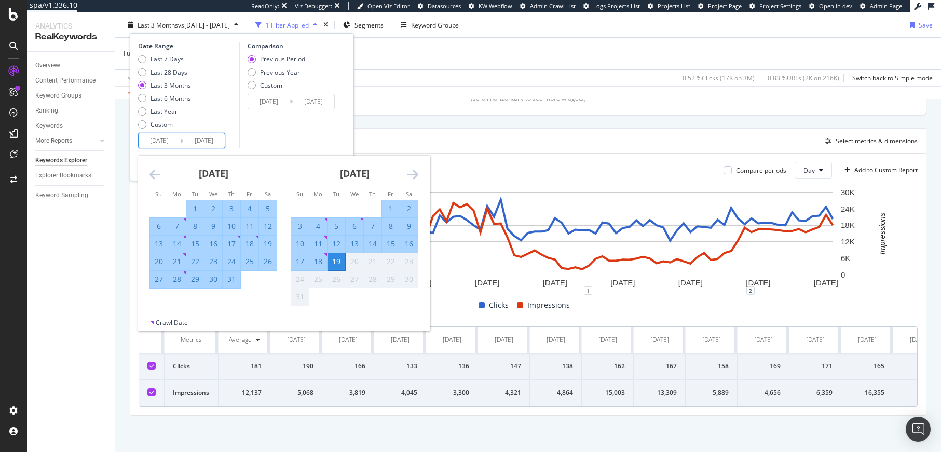
drag, startPoint x: 390, startPoint y: 225, endPoint x: 332, endPoint y: 264, distance: 69.8
click at [389, 225] on div "8" at bounding box center [391, 226] width 18 height 10
type input "2025/08/08"
type input "2025/07/27"
type input "2025/08/07"
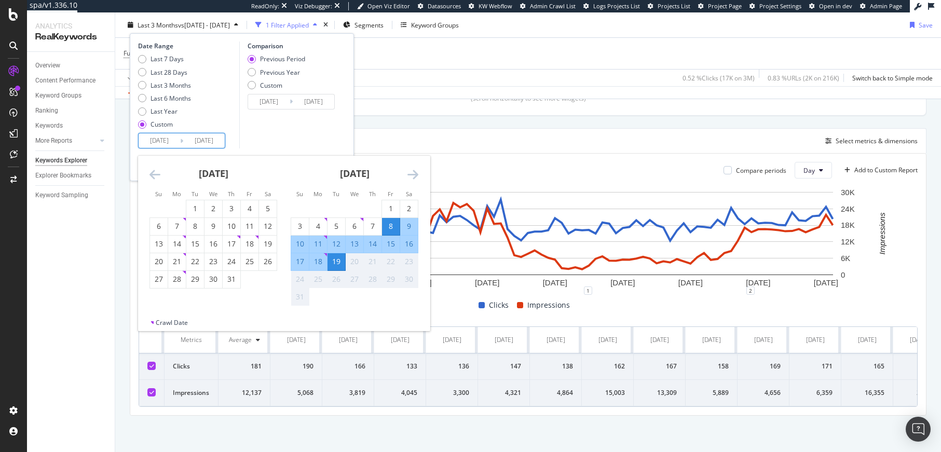
click at [337, 261] on div "19" at bounding box center [336, 261] width 18 height 10
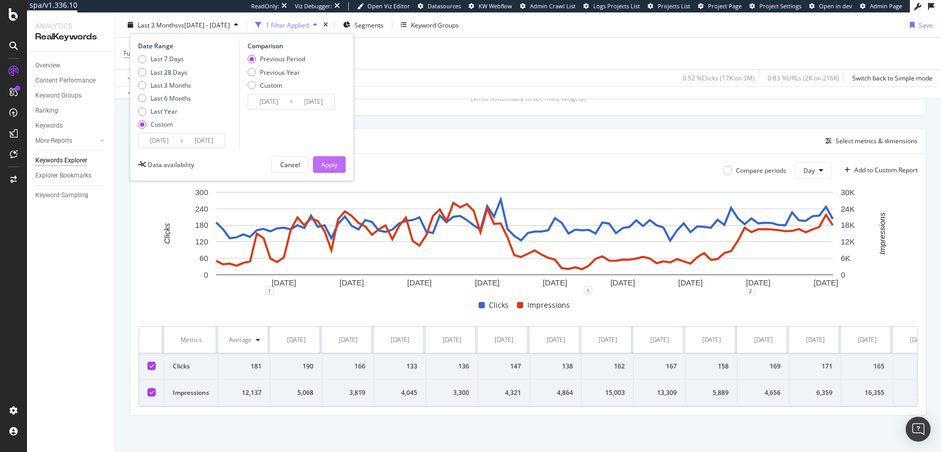
click at [332, 164] on div "Apply" at bounding box center [329, 164] width 16 height 9
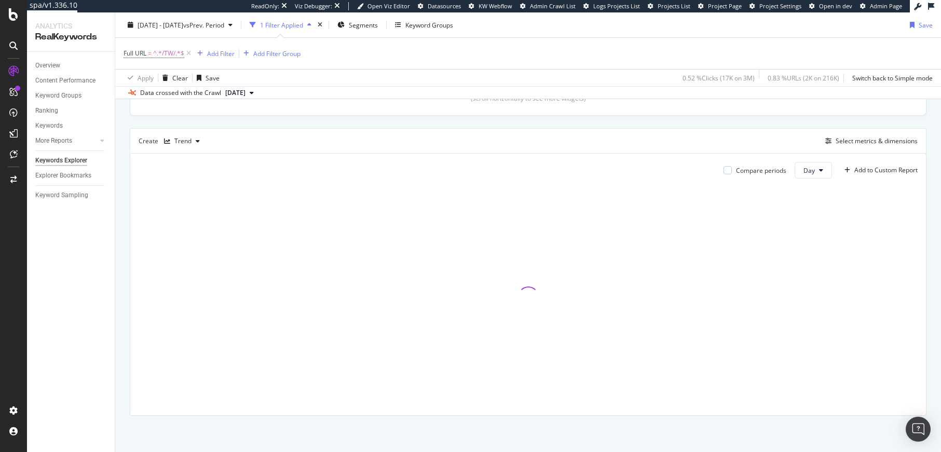
scroll to position [256, 0]
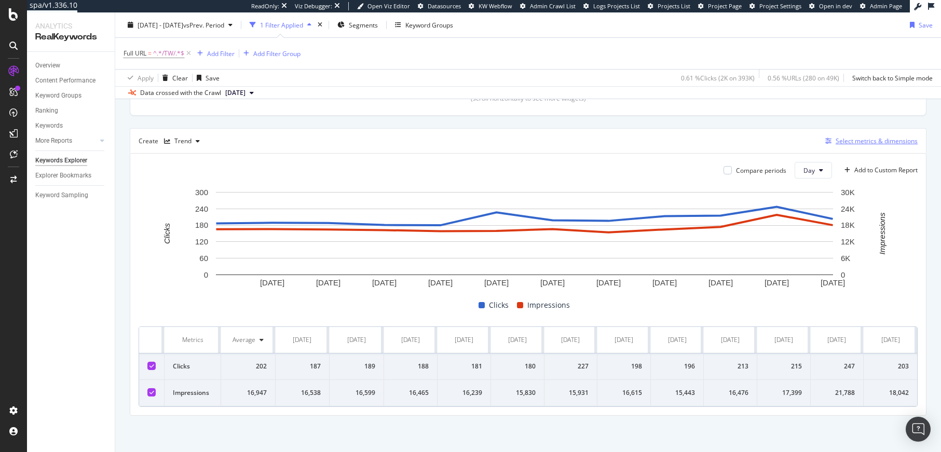
click at [865, 139] on div "Select metrics & dimensions" at bounding box center [876, 140] width 82 height 9
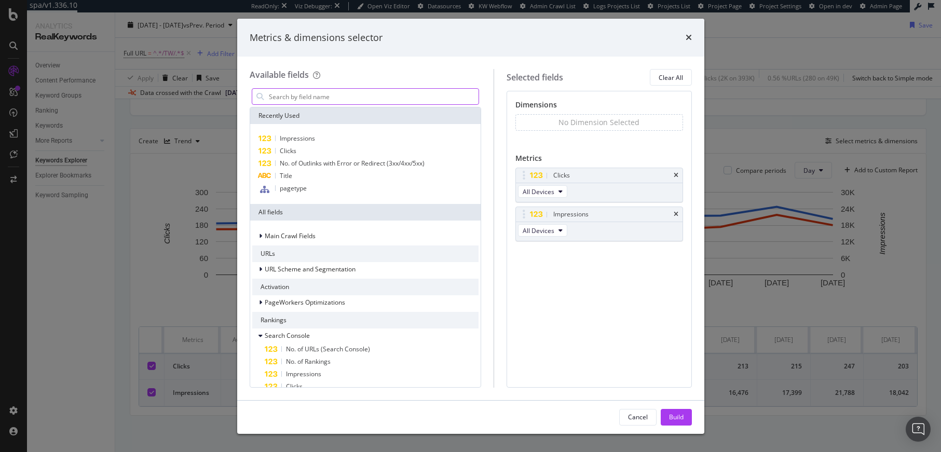
click at [355, 98] on input "modal" at bounding box center [373, 97] width 211 height 16
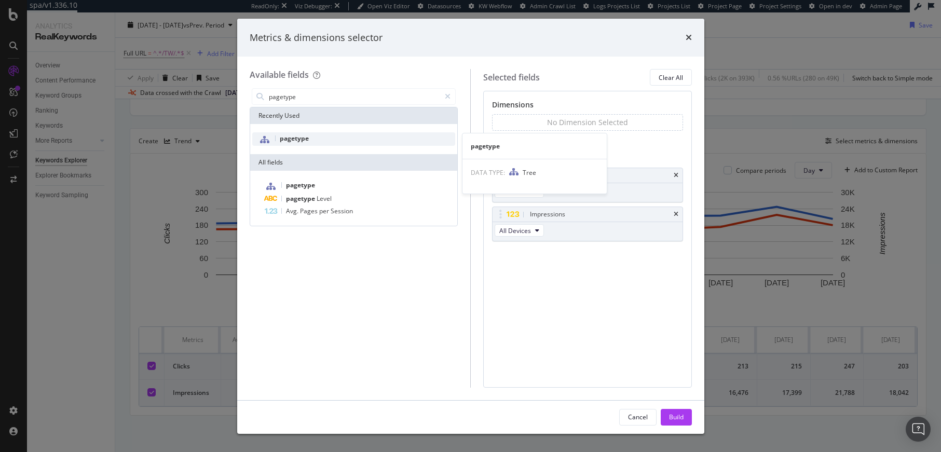
type input "pagetype"
click at [302, 137] on span "pagetype" at bounding box center [294, 138] width 29 height 9
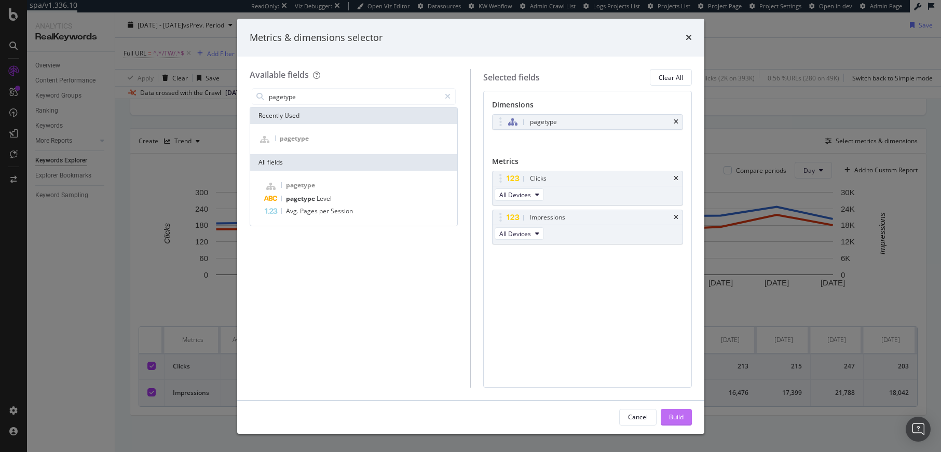
click at [671, 420] on div "Build" at bounding box center [676, 416] width 15 height 9
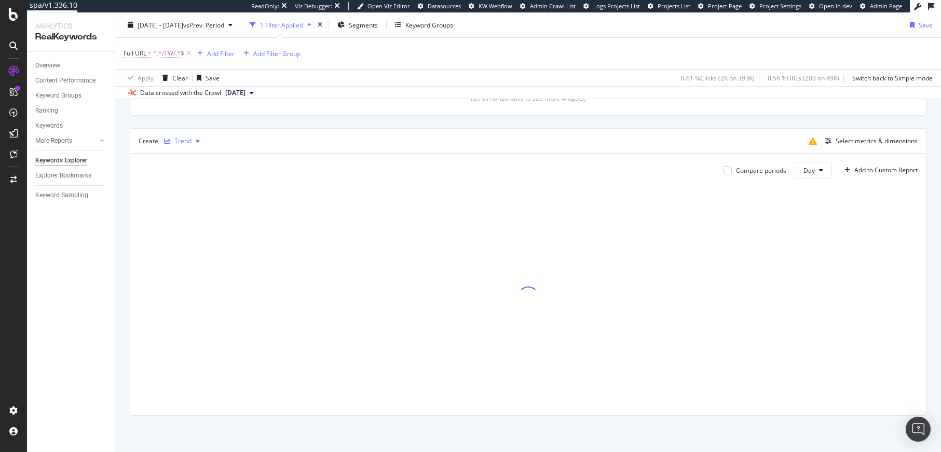
click at [175, 142] on div "Trend" at bounding box center [182, 141] width 17 height 6
click at [193, 160] on div "Table" at bounding box center [193, 158] width 16 height 9
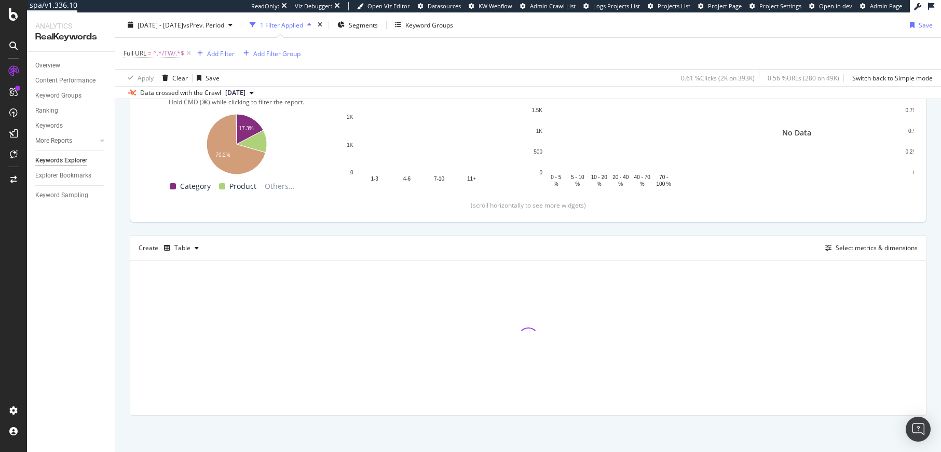
scroll to position [149, 0]
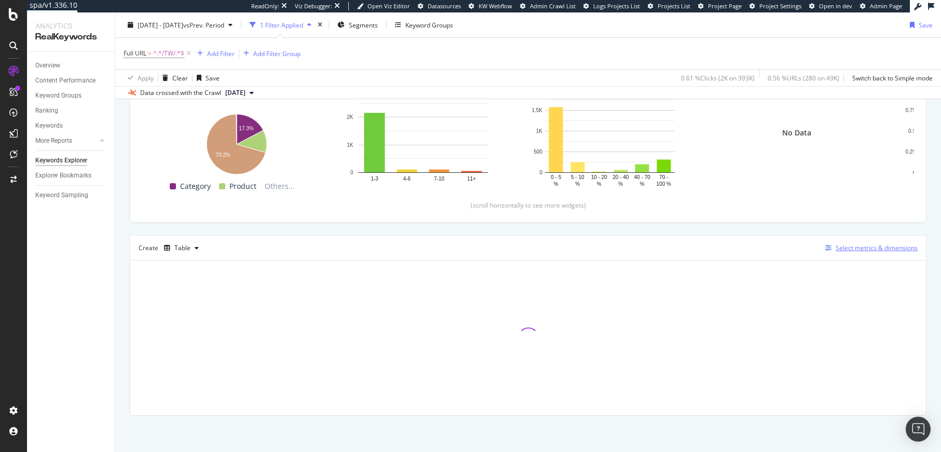
click at [866, 251] on div "Select metrics & dimensions" at bounding box center [876, 247] width 82 height 9
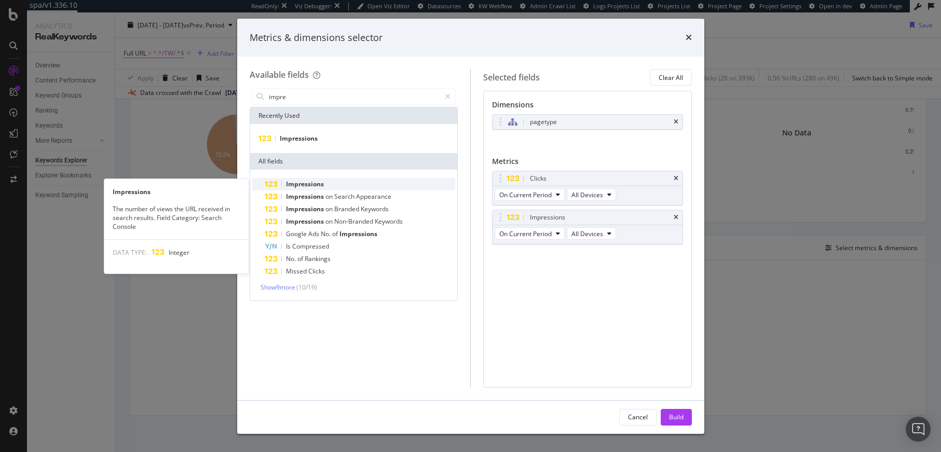
type input "impre"
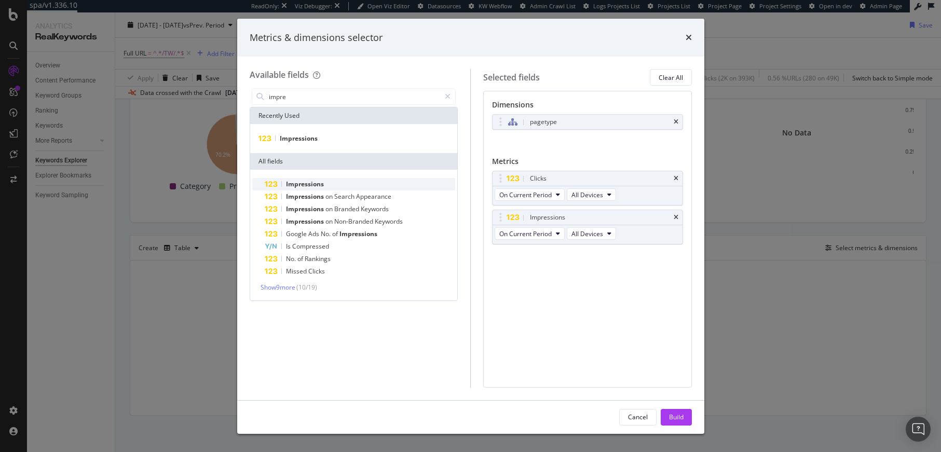
click at [340, 185] on div "Impressions" at bounding box center [360, 184] width 191 height 12
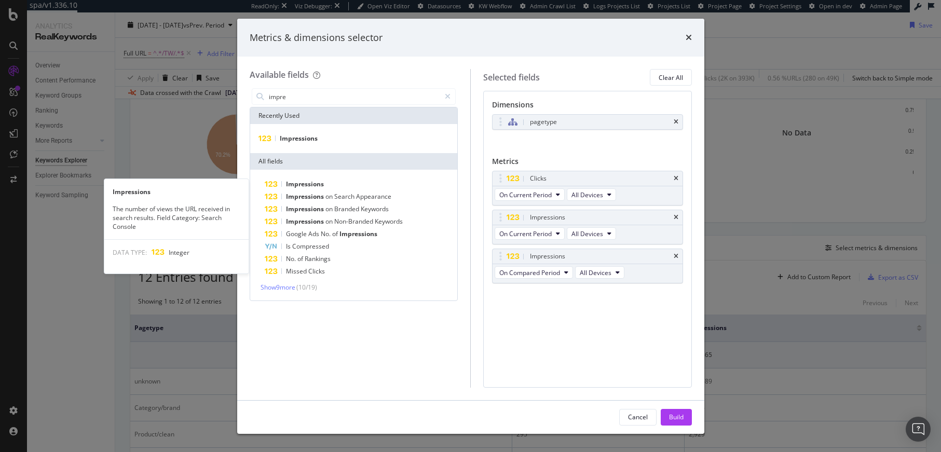
click at [340, 185] on div "Impressions" at bounding box center [360, 184] width 191 height 12
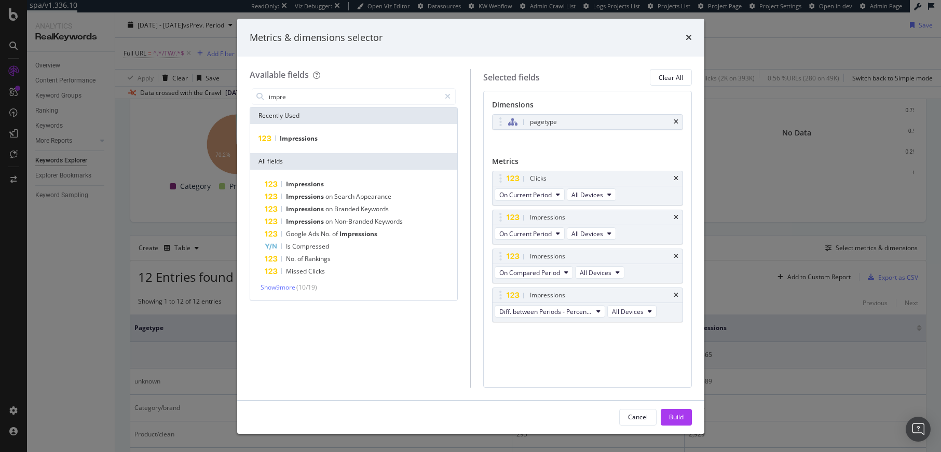
click at [340, 185] on div "Impressions" at bounding box center [360, 184] width 191 height 12
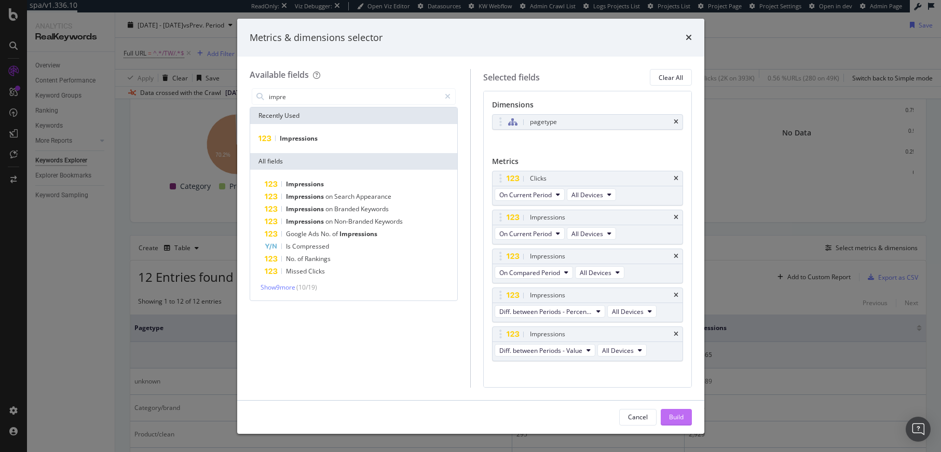
click at [672, 415] on div "Build" at bounding box center [676, 416] width 15 height 9
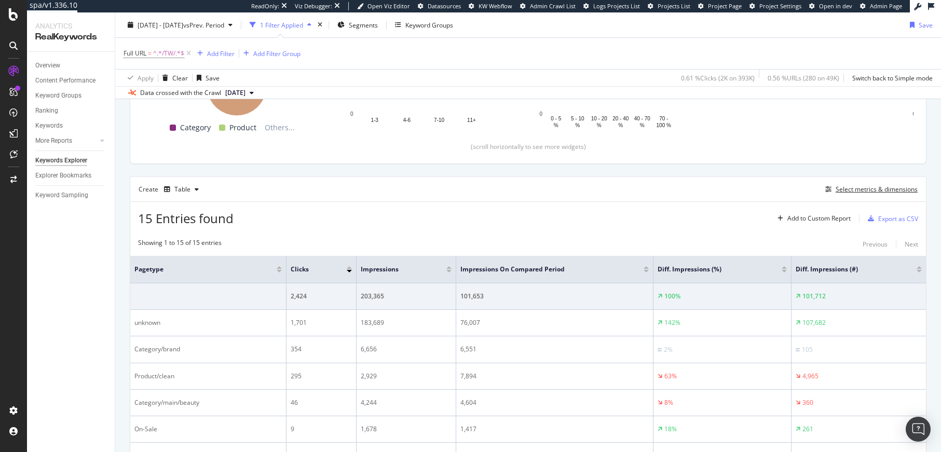
scroll to position [230, 0]
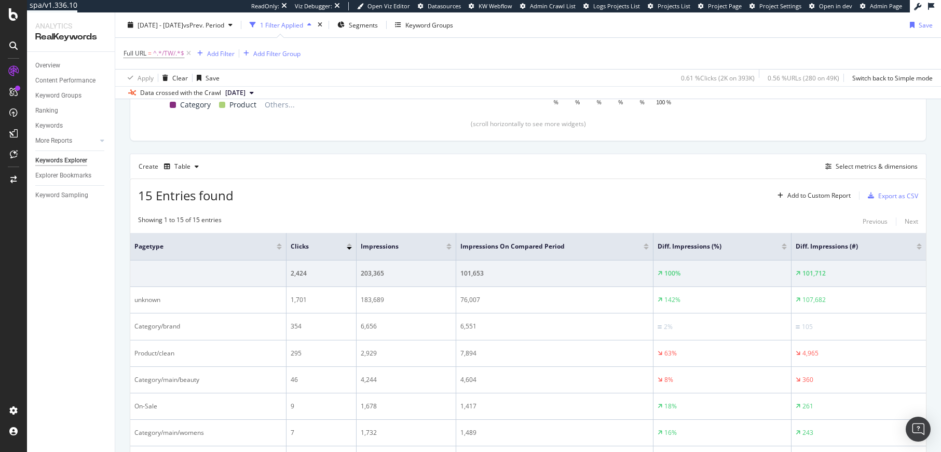
click at [916, 249] on div at bounding box center [918, 248] width 5 height 3
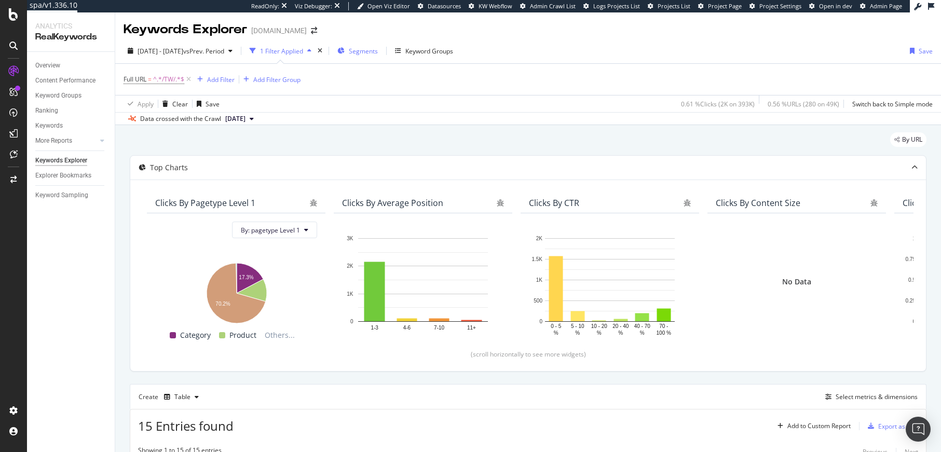
click at [378, 50] on span "Segments" at bounding box center [363, 51] width 29 height 9
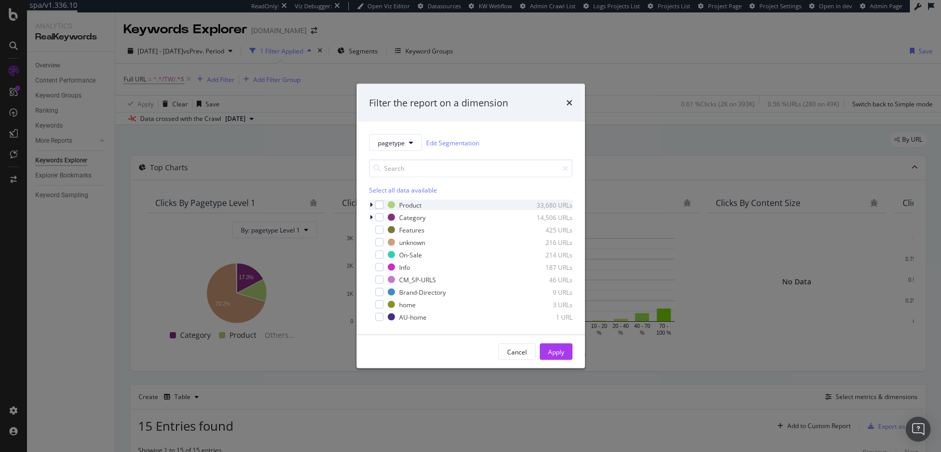
click at [371, 204] on icon "modal" at bounding box center [370, 205] width 3 height 6
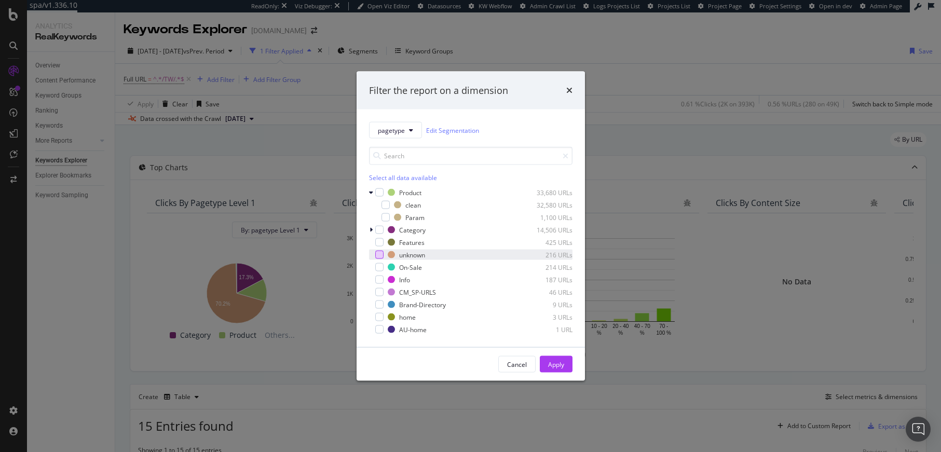
click at [380, 256] on div "modal" at bounding box center [379, 255] width 8 height 8
click at [562, 362] on div "Apply" at bounding box center [556, 364] width 16 height 9
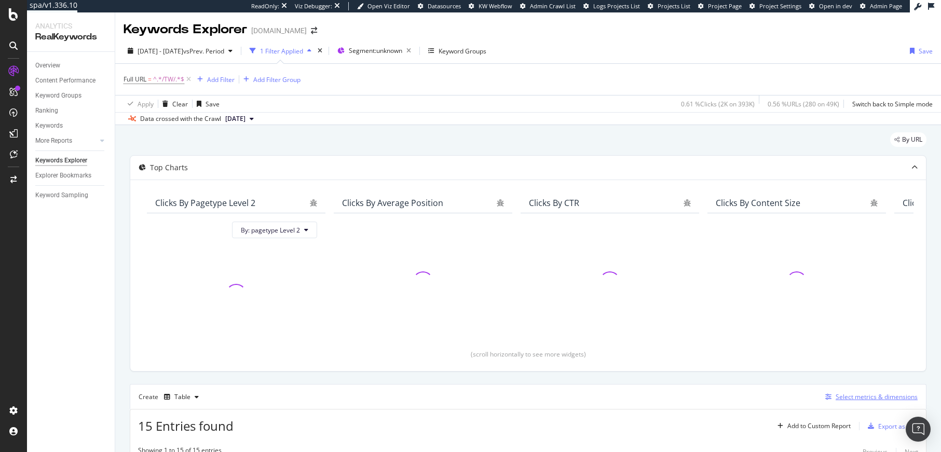
click at [867, 394] on div "Select metrics & dimensions" at bounding box center [876, 396] width 82 height 9
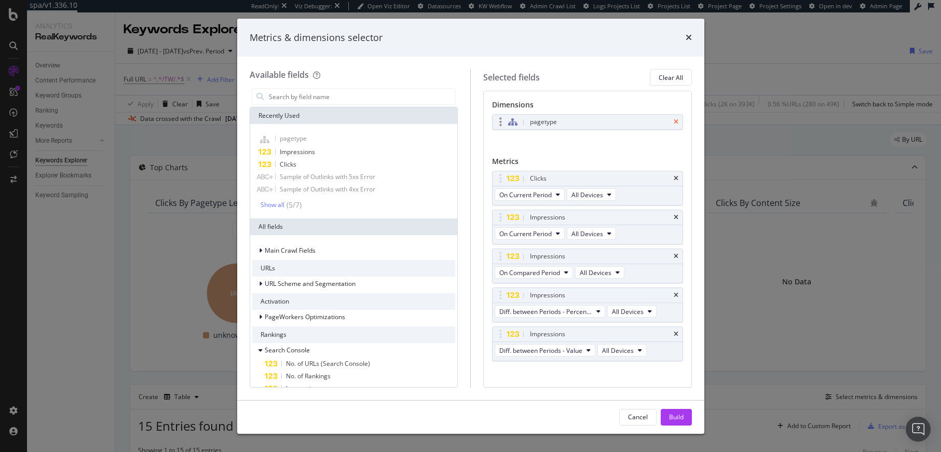
click at [673, 120] on icon "times" at bounding box center [675, 122] width 5 height 6
click at [362, 95] on input "modal" at bounding box center [362, 97] width 188 height 16
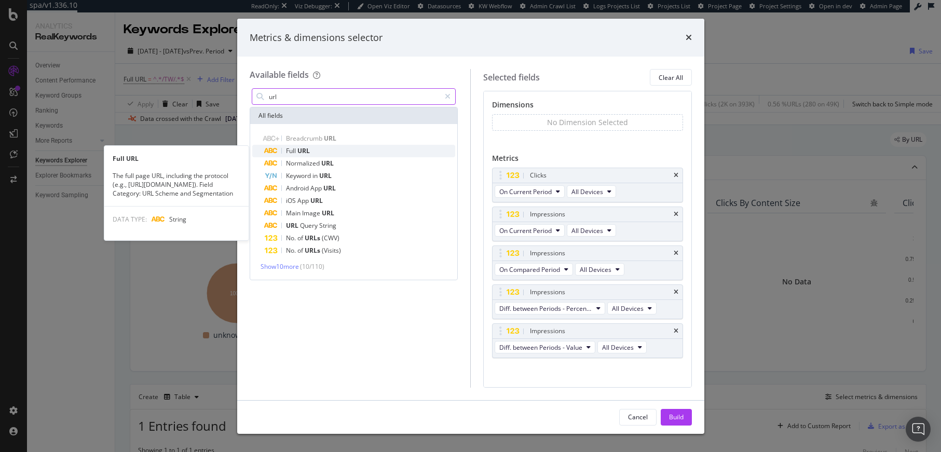
type input "url"
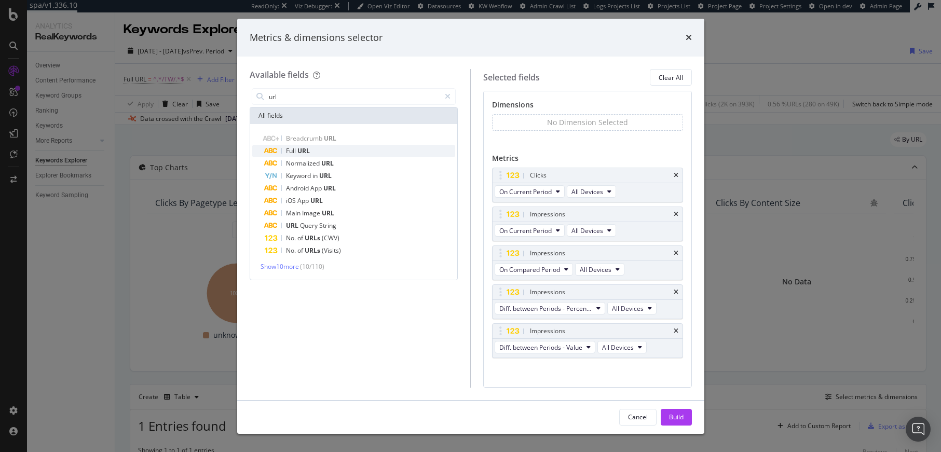
click at [359, 150] on div "Full URL" at bounding box center [360, 151] width 191 height 12
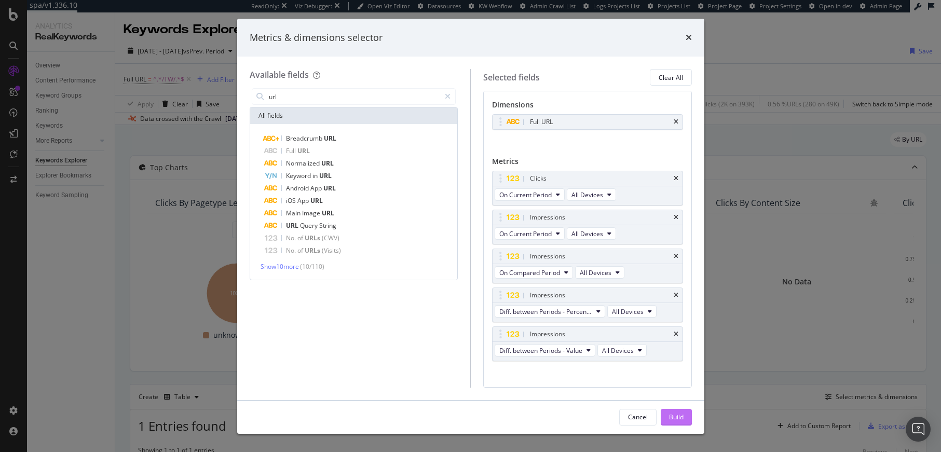
click at [674, 416] on div "Build" at bounding box center [676, 416] width 15 height 9
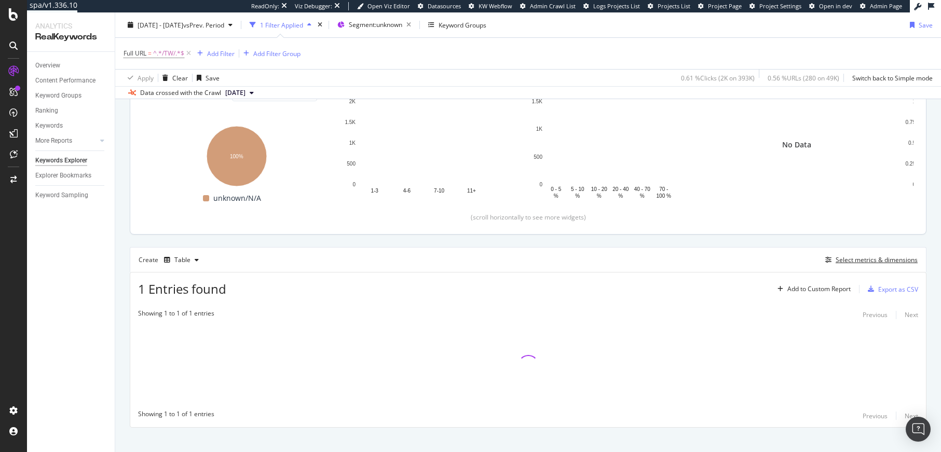
scroll to position [149, 0]
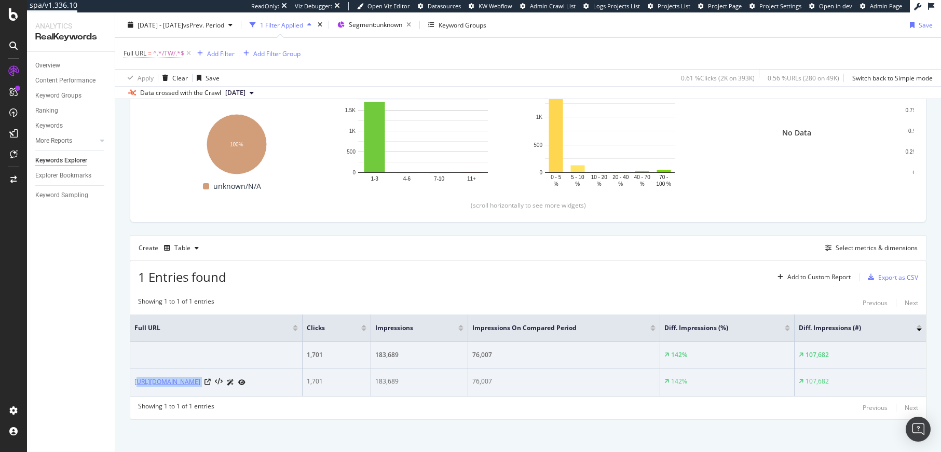
drag, startPoint x: 239, startPoint y: 382, endPoint x: 139, endPoint y: 382, distance: 100.1
click at [139, 382] on div "https://www.selfridges.com/TW/en/" at bounding box center [215, 382] width 163 height 11
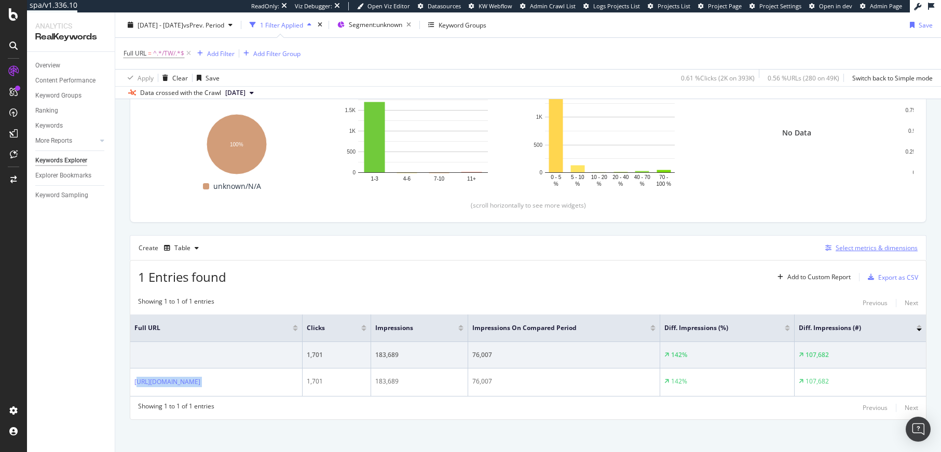
click at [848, 254] on button "Select metrics & dimensions" at bounding box center [869, 248] width 96 height 12
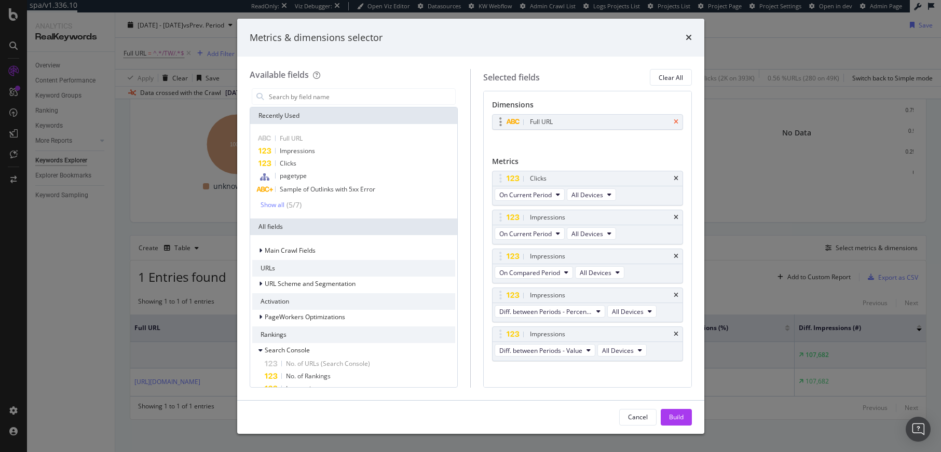
click at [673, 120] on icon "times" at bounding box center [675, 122] width 5 height 6
click at [351, 100] on input "modal" at bounding box center [362, 97] width 188 height 16
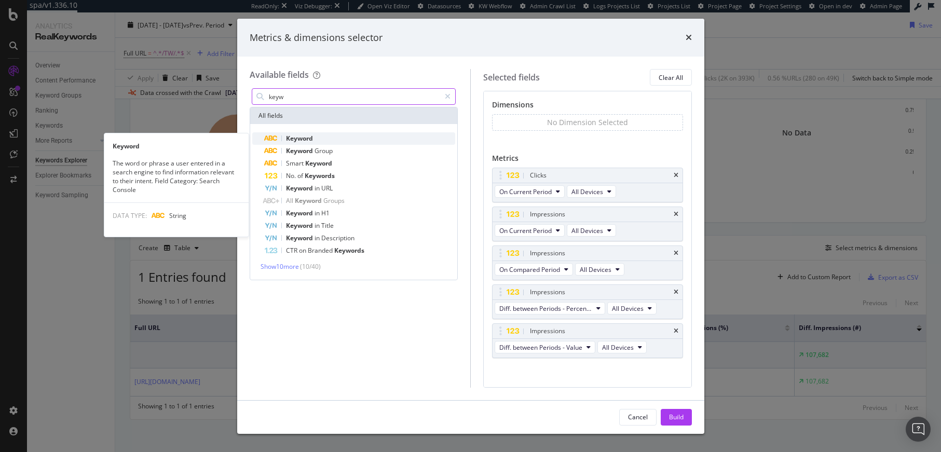
type input "keyw"
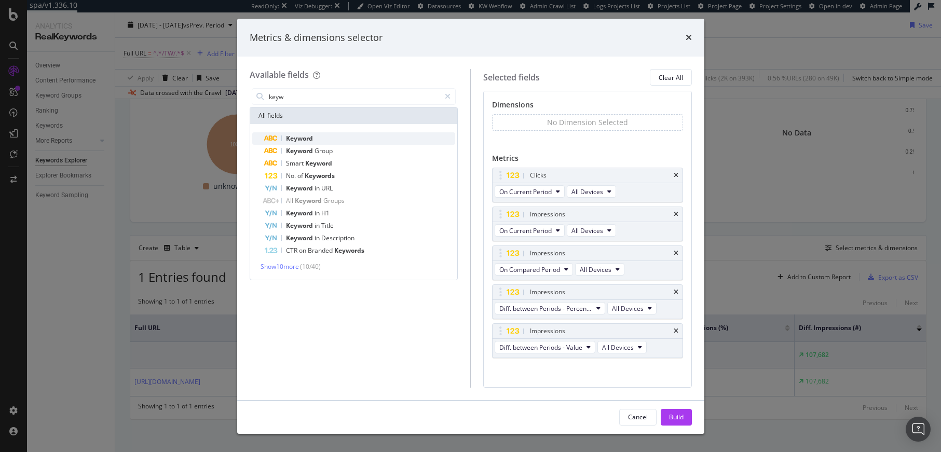
click at [358, 133] on div "Keyword" at bounding box center [360, 138] width 191 height 12
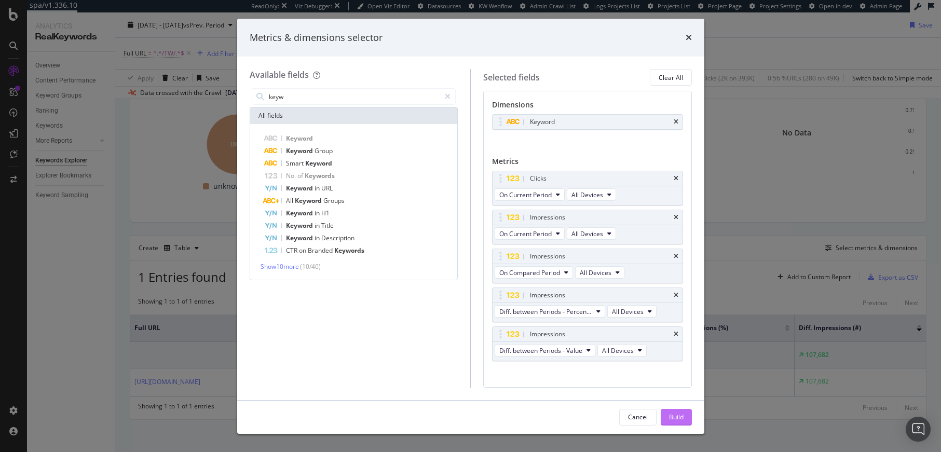
click at [670, 417] on div "Build" at bounding box center [676, 416] width 15 height 9
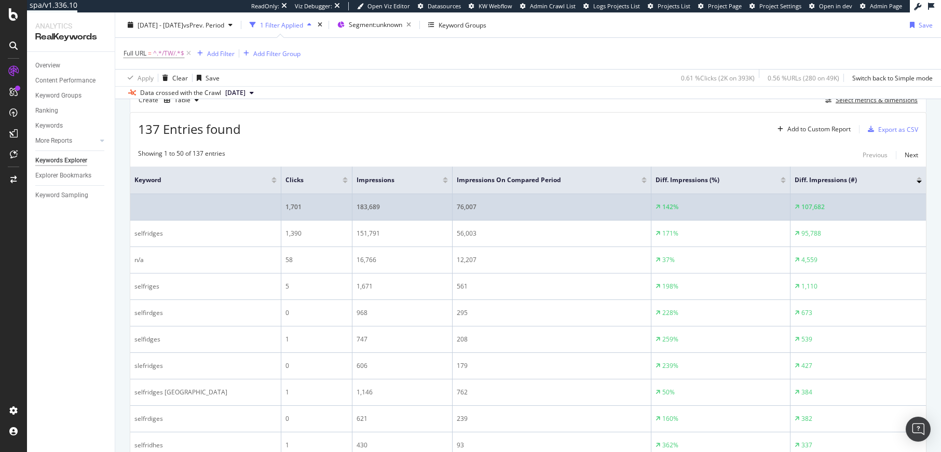
scroll to position [285, 0]
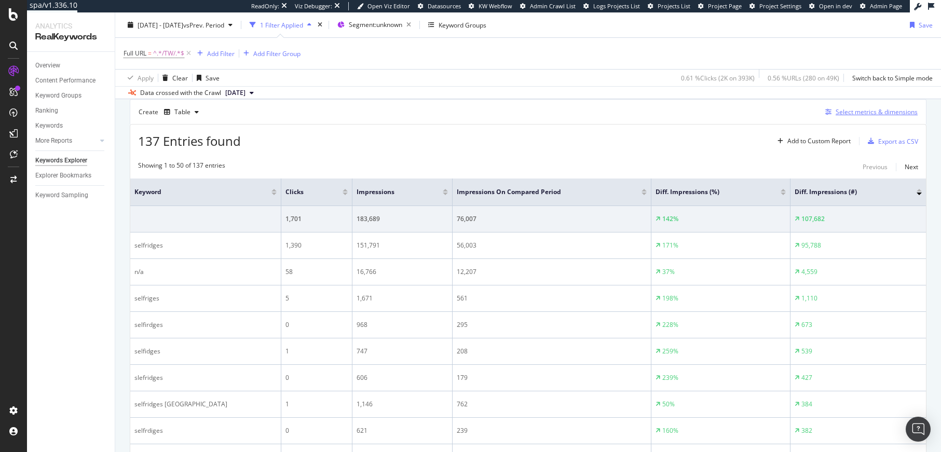
click at [844, 114] on div "Select metrics & dimensions" at bounding box center [876, 111] width 82 height 9
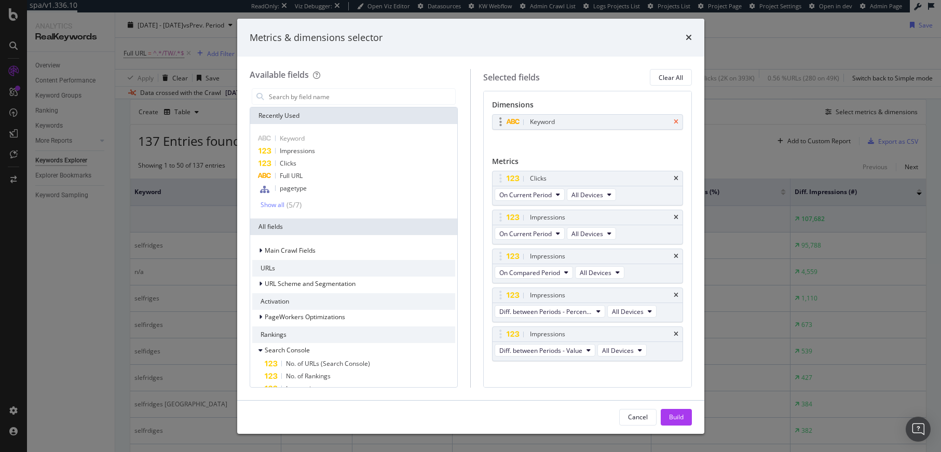
click at [673, 120] on icon "times" at bounding box center [675, 122] width 5 height 6
click at [309, 99] on input "modal" at bounding box center [362, 97] width 188 height 16
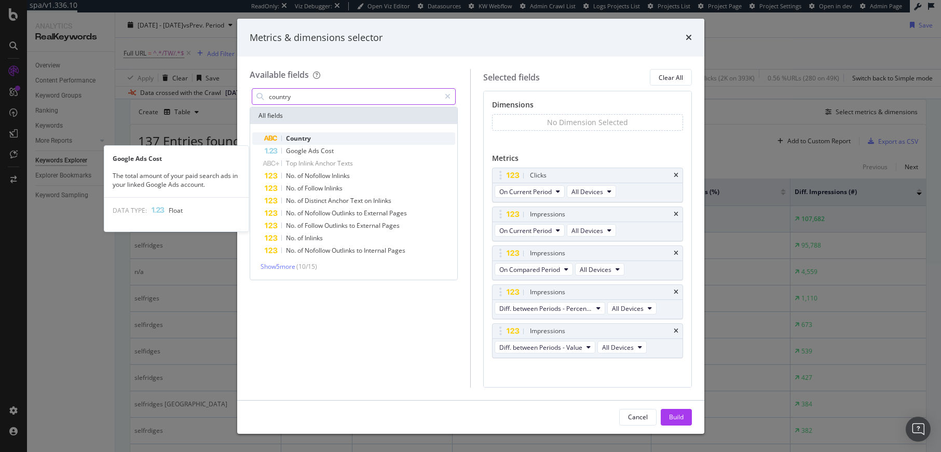
type input "country"
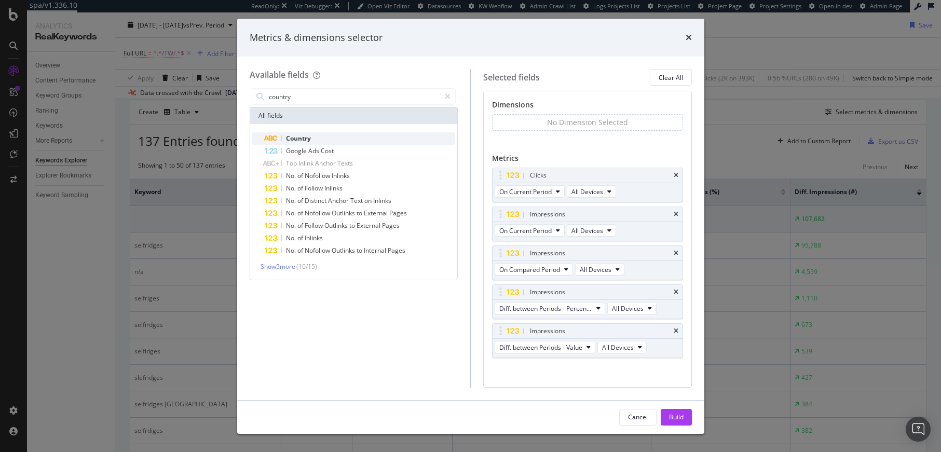
click at [322, 142] on div "Country" at bounding box center [360, 138] width 191 height 12
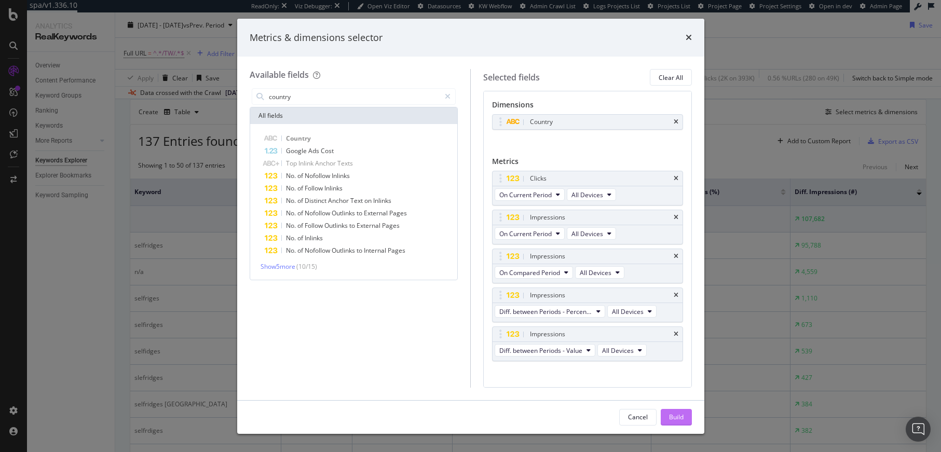
click at [671, 413] on div "Build" at bounding box center [676, 416] width 15 height 9
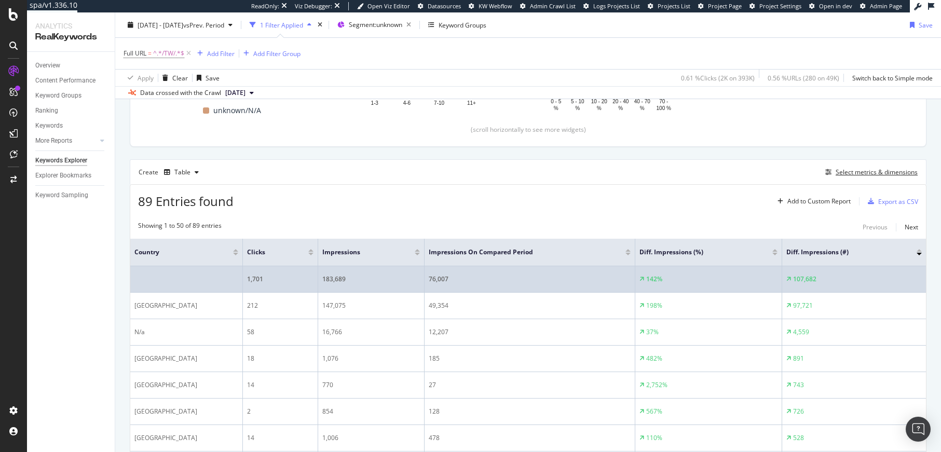
scroll to position [80, 0]
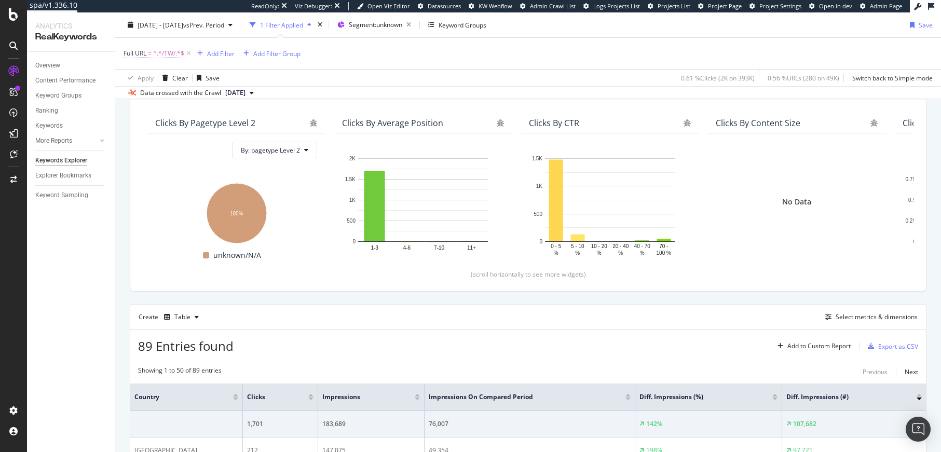
click at [160, 50] on span "^.*/TW/.*$" at bounding box center [168, 53] width 31 height 15
click at [158, 73] on div "Contains" at bounding box center [189, 78] width 114 height 17
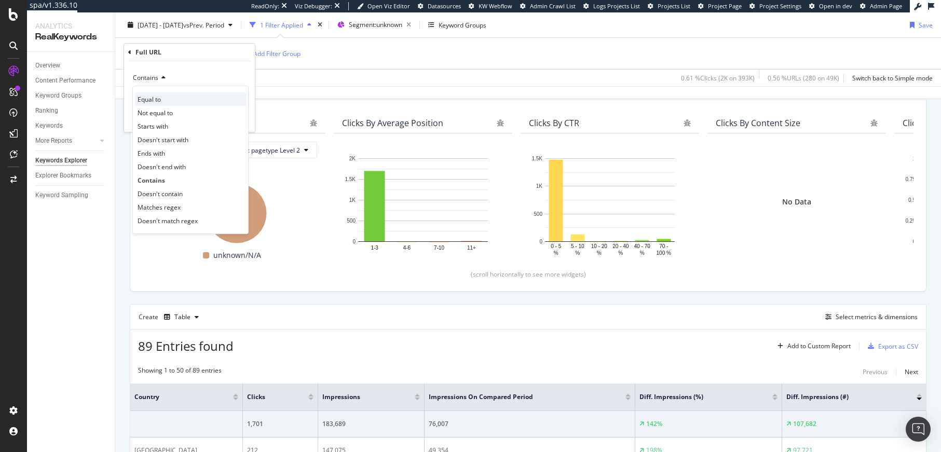
click at [165, 96] on div "Equal to" at bounding box center [190, 98] width 111 height 13
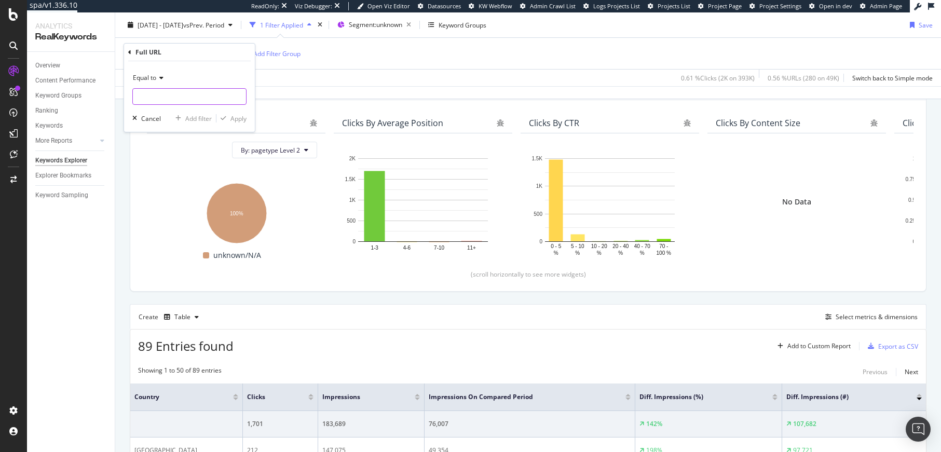
click at [156, 93] on input "text" at bounding box center [189, 96] width 113 height 17
paste input "https://www.selfridges.com/TW/en/"
type input "https://www.selfridges.com/TW/en/"
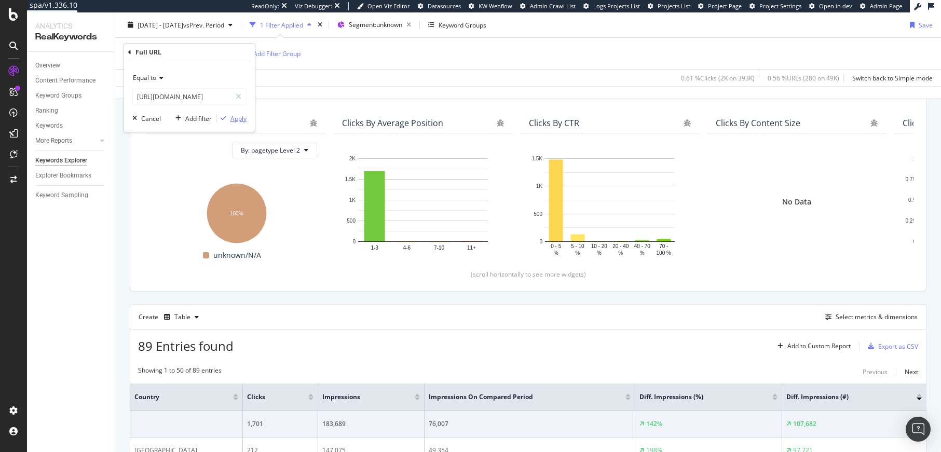
click at [231, 118] on div "Apply" at bounding box center [238, 118] width 16 height 9
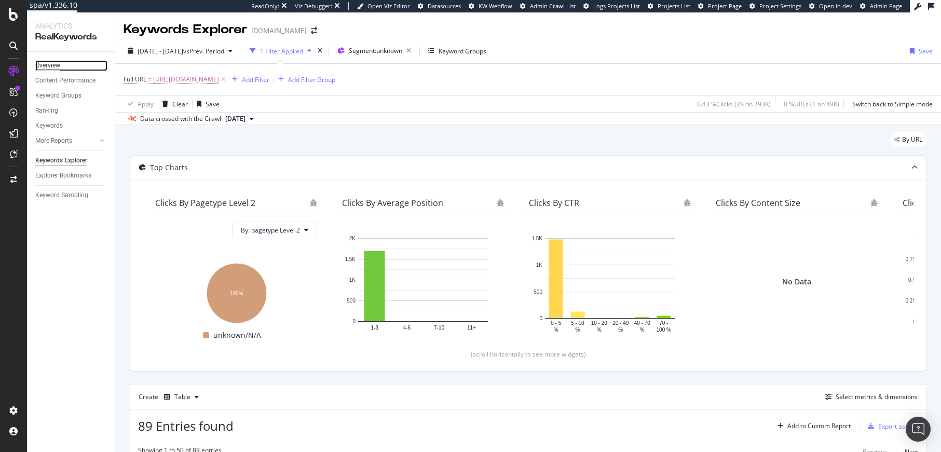
click at [57, 70] on div "Overview" at bounding box center [47, 65] width 25 height 11
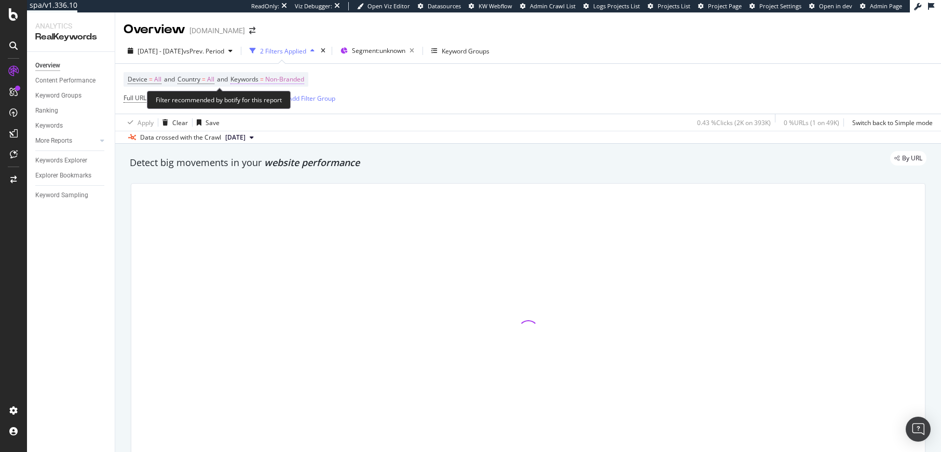
click at [283, 79] on span "Non-Branded" at bounding box center [284, 79] width 39 height 15
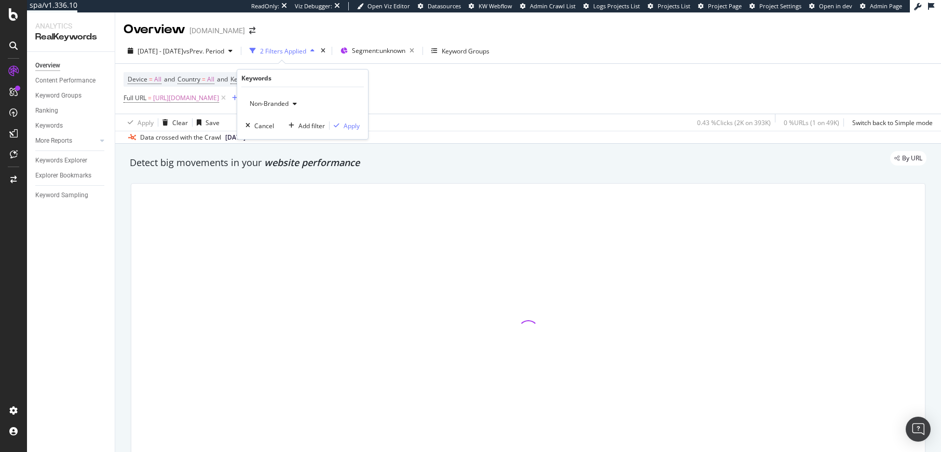
click at [260, 103] on span "Non-Branded" at bounding box center [266, 103] width 43 height 9
click at [272, 140] on span "Branded" at bounding box center [307, 139] width 106 height 9
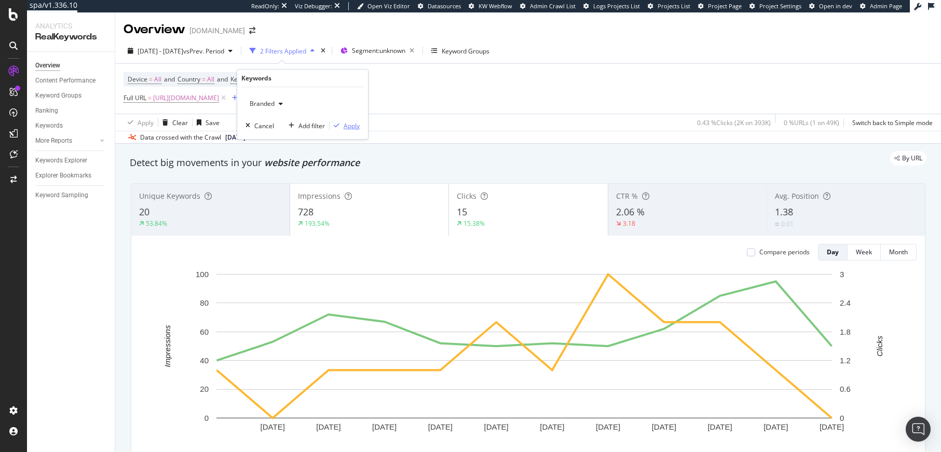
click at [347, 125] on div "Apply" at bounding box center [351, 125] width 16 height 9
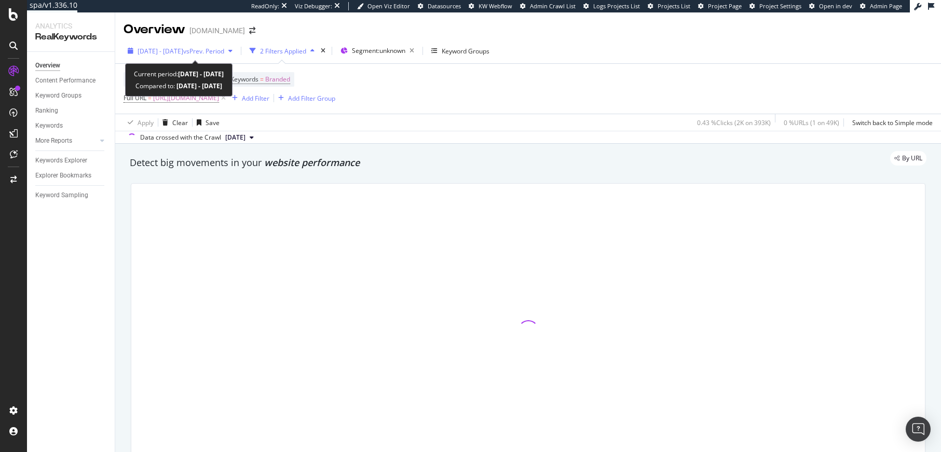
click at [183, 53] on span "2025 Aug. 8th - Aug. 19th" at bounding box center [160, 51] width 46 height 9
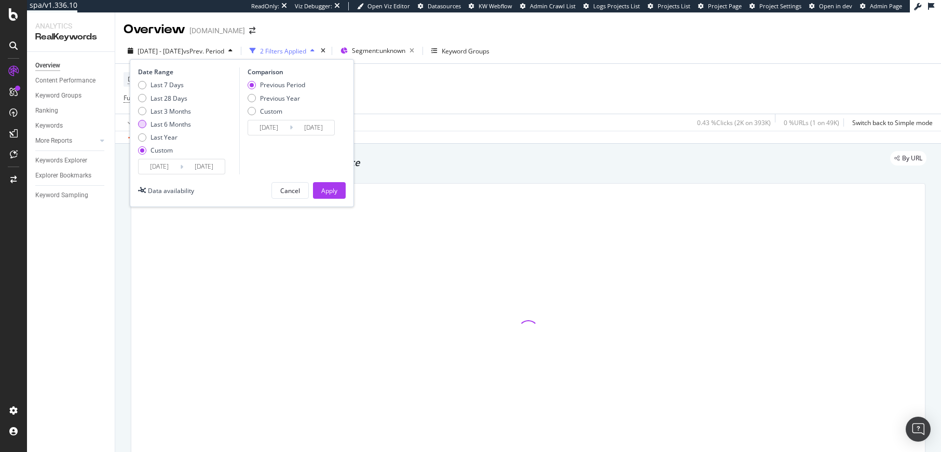
click at [170, 123] on div "Last 6 Months" at bounding box center [170, 124] width 40 height 9
type input "2025/02/20"
type input "2024/08/22"
type input "2025/02/19"
click at [332, 189] on div "Apply" at bounding box center [329, 190] width 16 height 9
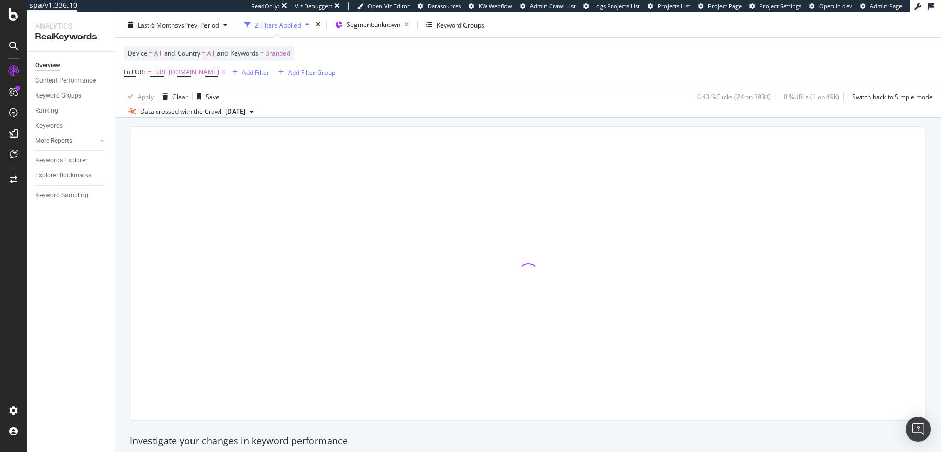
scroll to position [57, 0]
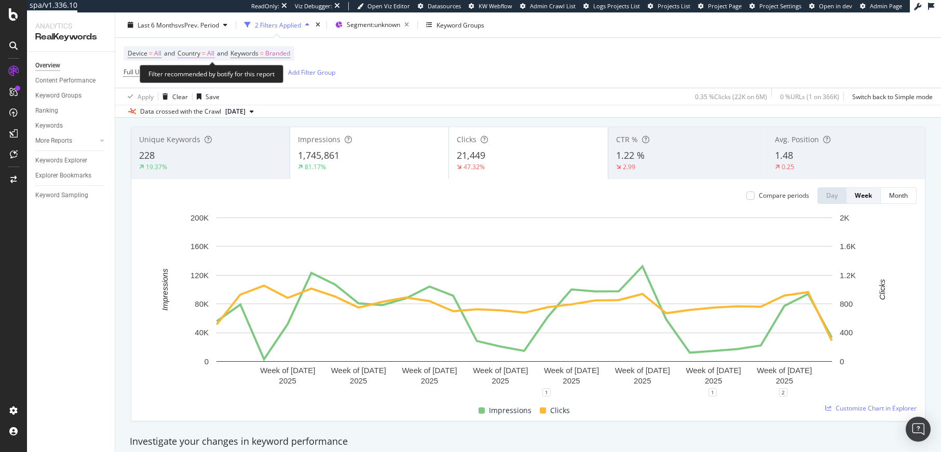
click at [212, 52] on span "All" at bounding box center [210, 53] width 7 height 15
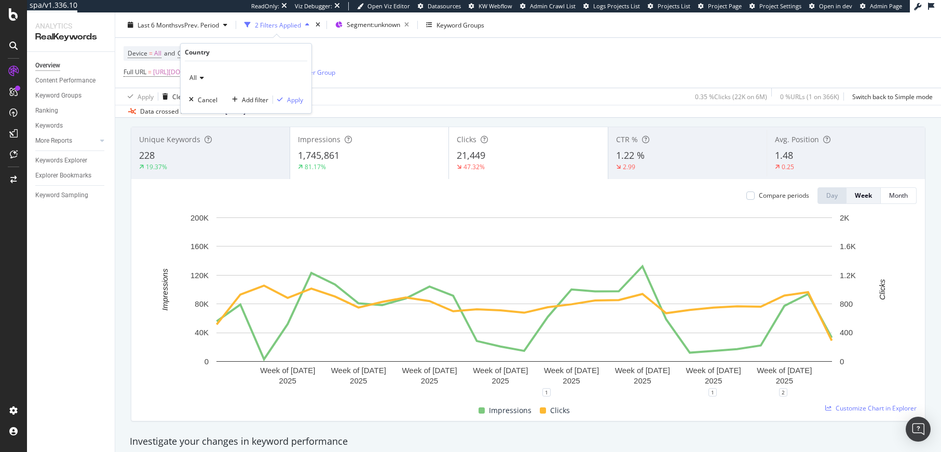
click at [204, 75] on div "All" at bounding box center [246, 78] width 114 height 17
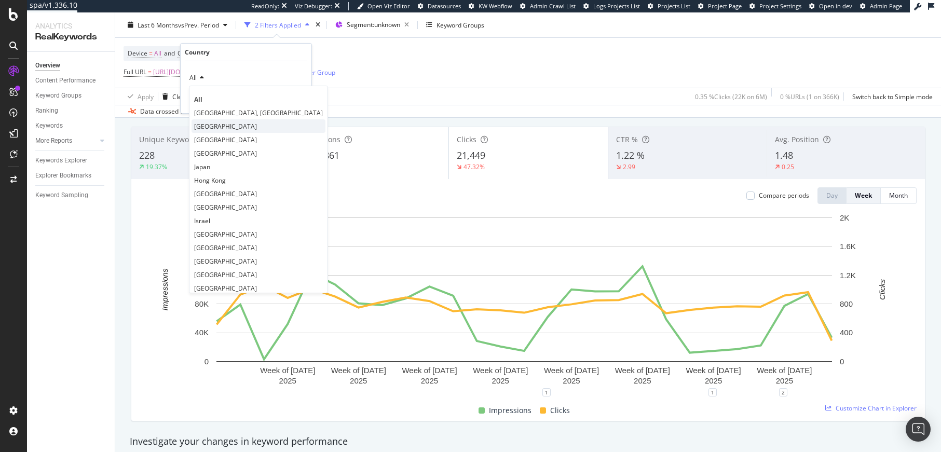
click at [233, 129] on span "United Kingdom" at bounding box center [225, 126] width 63 height 9
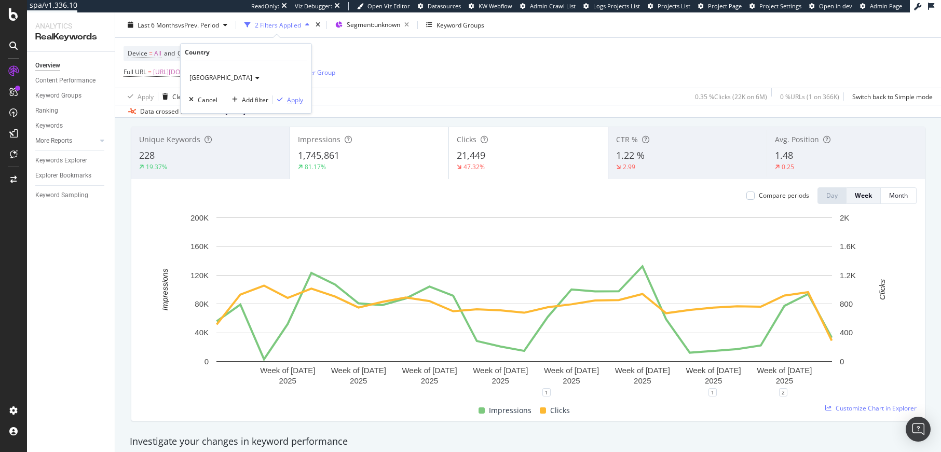
click at [287, 95] on div "Apply" at bounding box center [295, 99] width 16 height 9
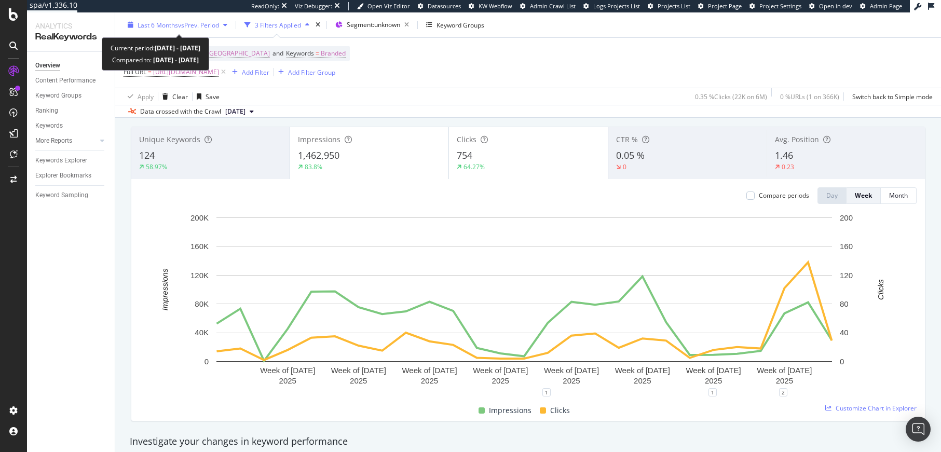
click at [207, 27] on span "vs Prev. Period" at bounding box center [198, 24] width 41 height 9
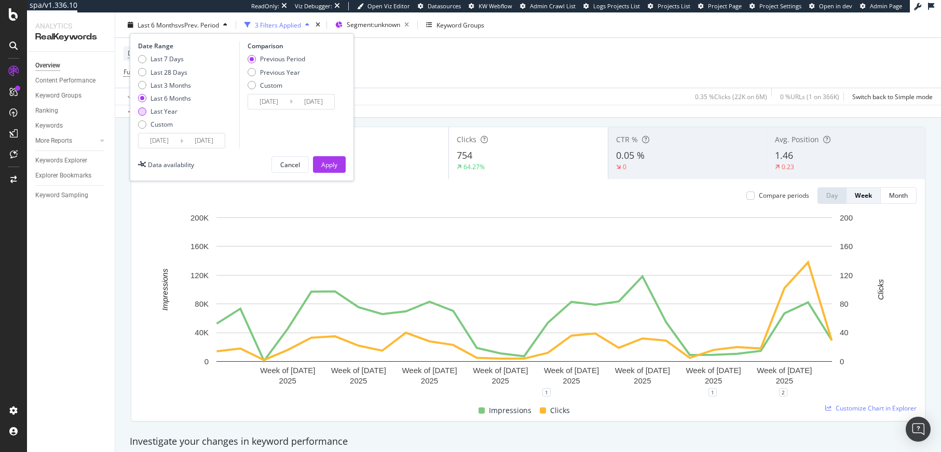
click at [175, 112] on div "Last Year" at bounding box center [163, 111] width 27 height 9
type input "2024/08/20"
type input "2023/08/21"
type input "2024/08/19"
click at [331, 161] on div "Apply" at bounding box center [329, 164] width 16 height 9
